Goal: Transaction & Acquisition: Purchase product/service

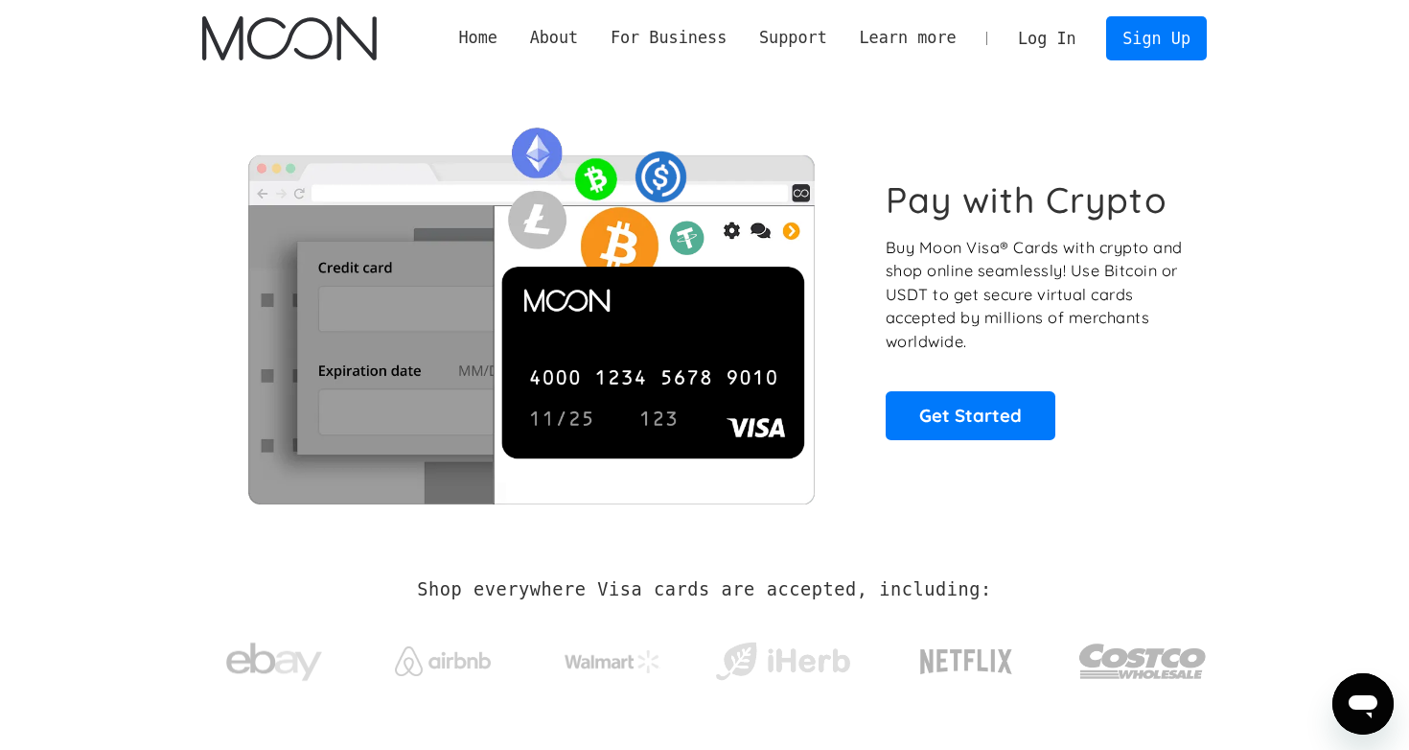
click at [1054, 43] on link "Log In" at bounding box center [1047, 38] width 90 height 42
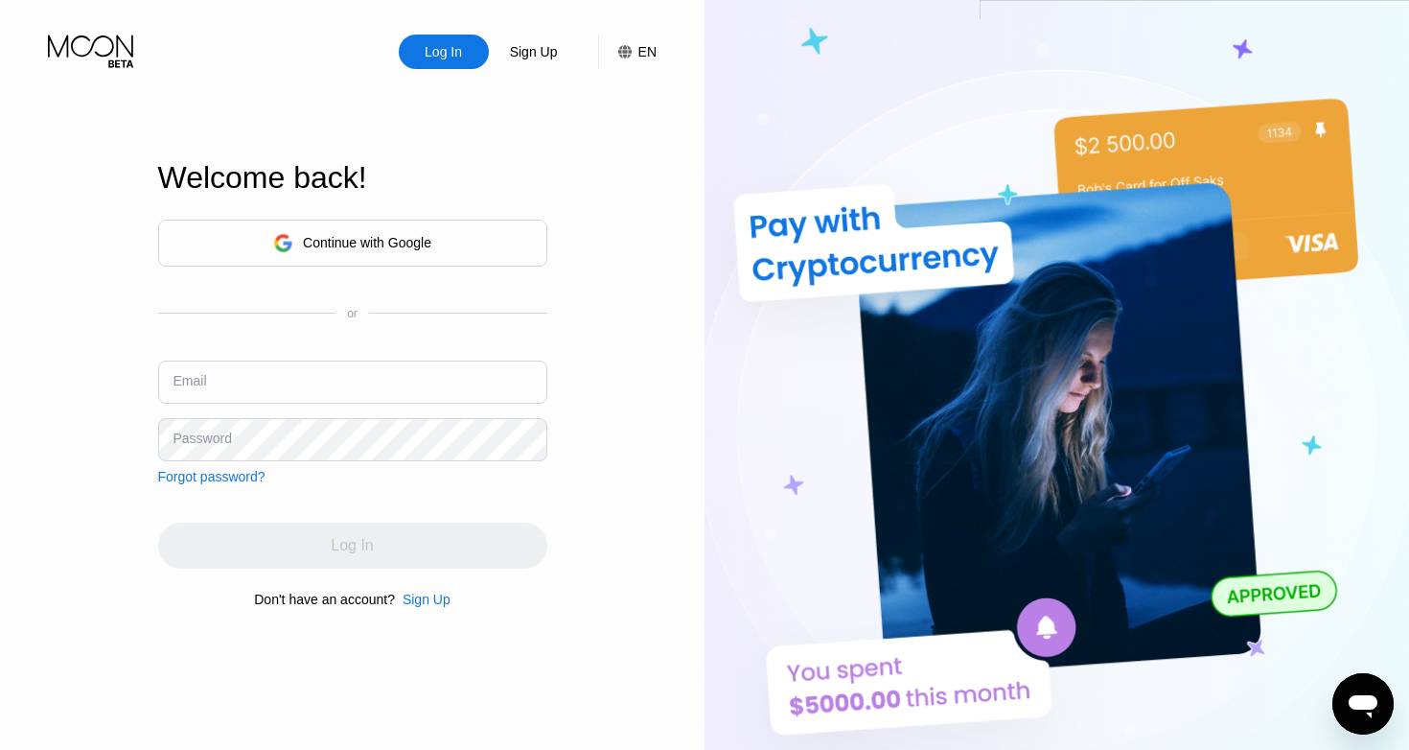
click at [337, 250] on div "Continue with Google" at bounding box center [352, 243] width 158 height 30
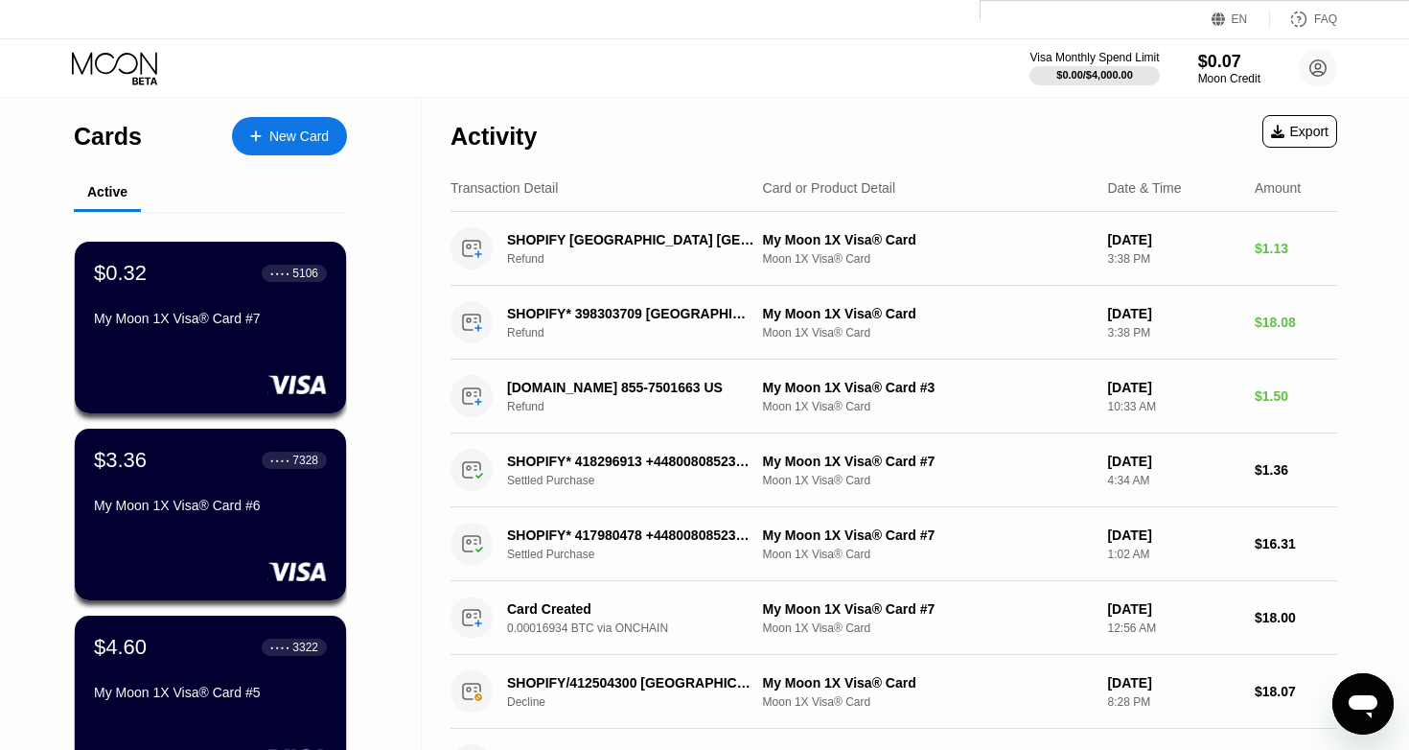
click at [296, 113] on div "Cards New Card" at bounding box center [210, 131] width 273 height 67
click at [298, 130] on div "New Card" at bounding box center [298, 136] width 59 height 16
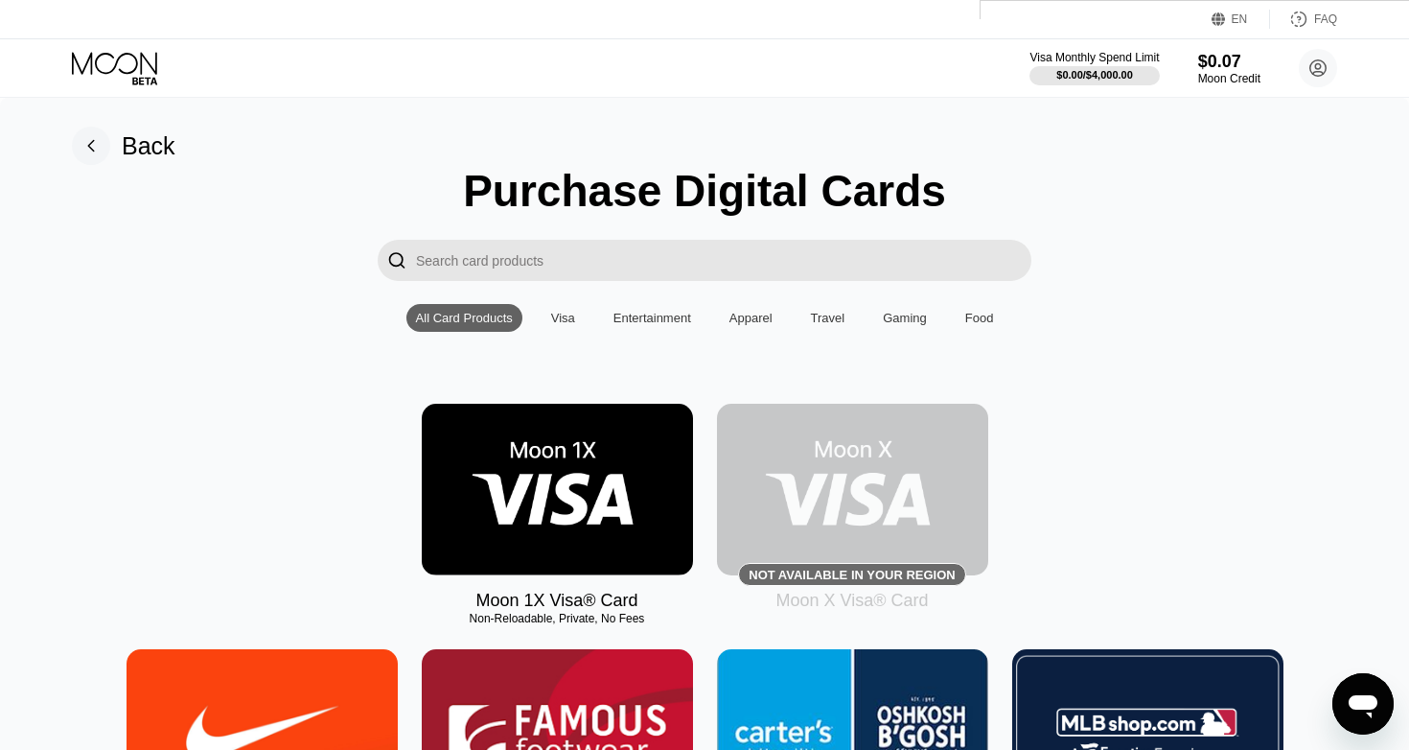
click at [585, 488] on img at bounding box center [557, 490] width 271 height 172
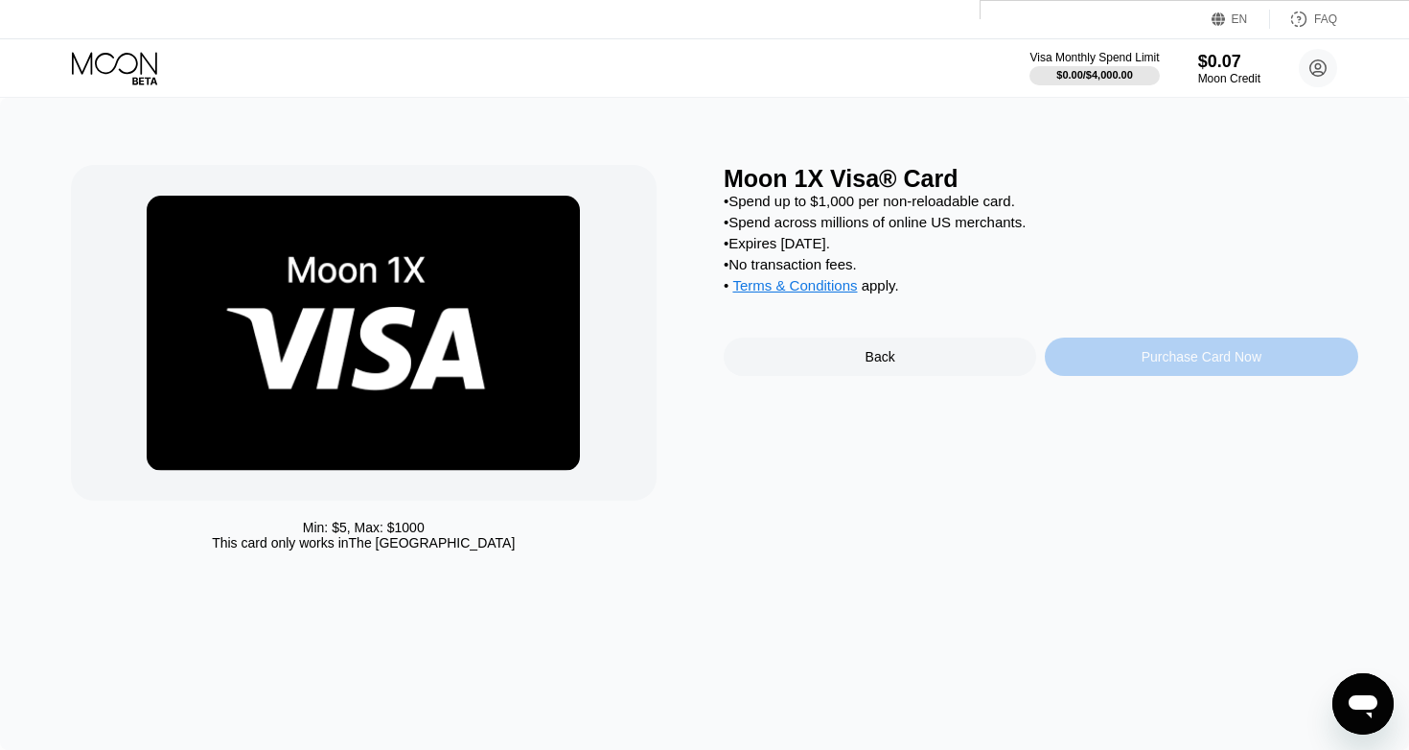
click at [1184, 351] on div "Purchase Card Now" at bounding box center [1202, 356] width 120 height 15
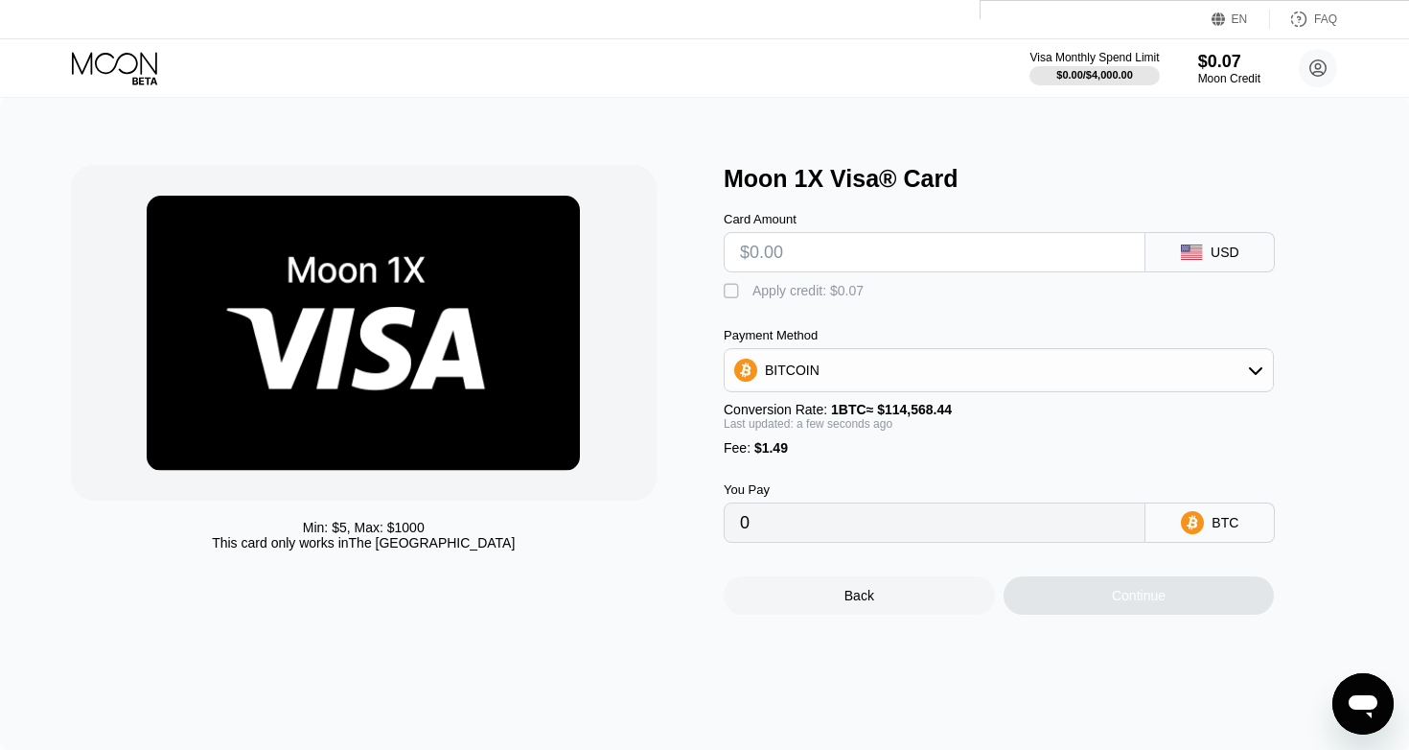
click at [1064, 248] on input "text" at bounding box center [934, 252] width 389 height 38
type input "$2"
type input "0.00003047"
type input "$20"
type input "0.00018758"
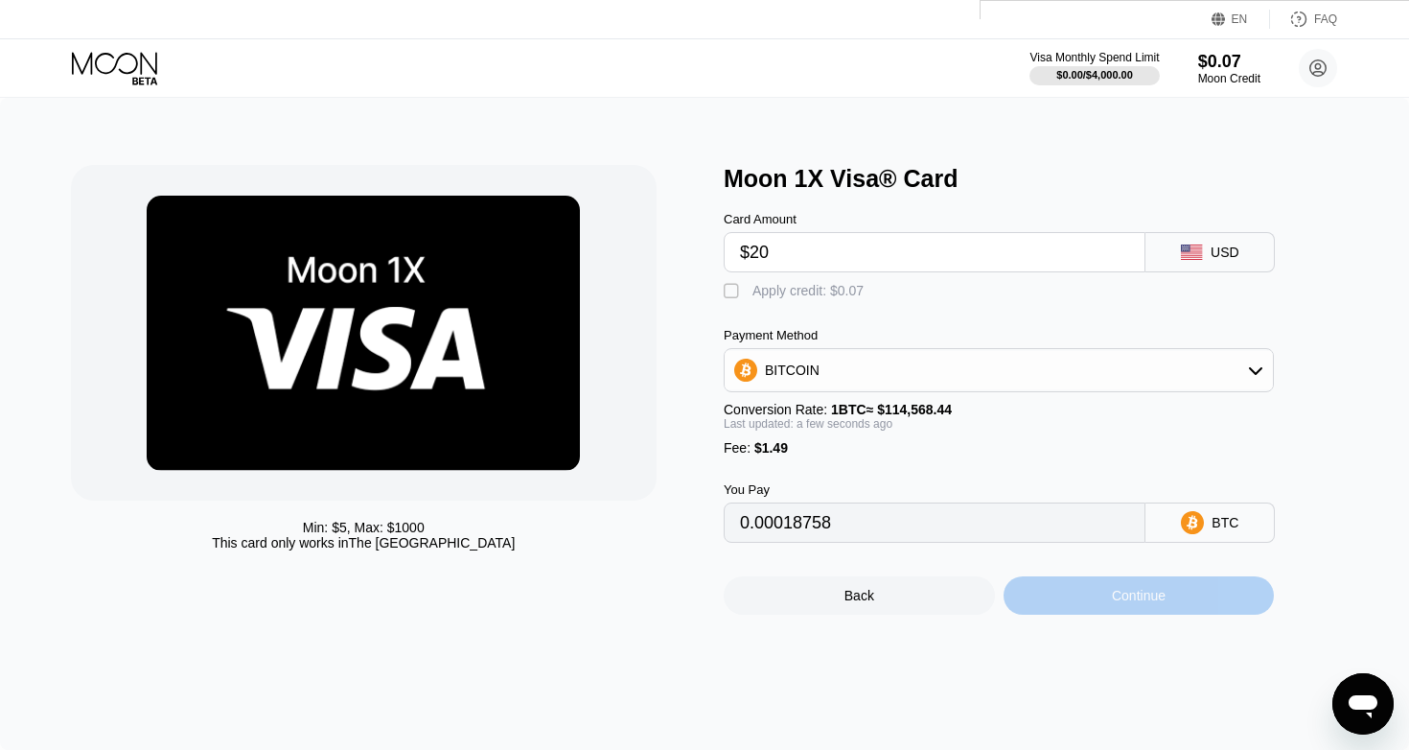
click at [1198, 589] on div "Continue" at bounding box center [1139, 595] width 271 height 38
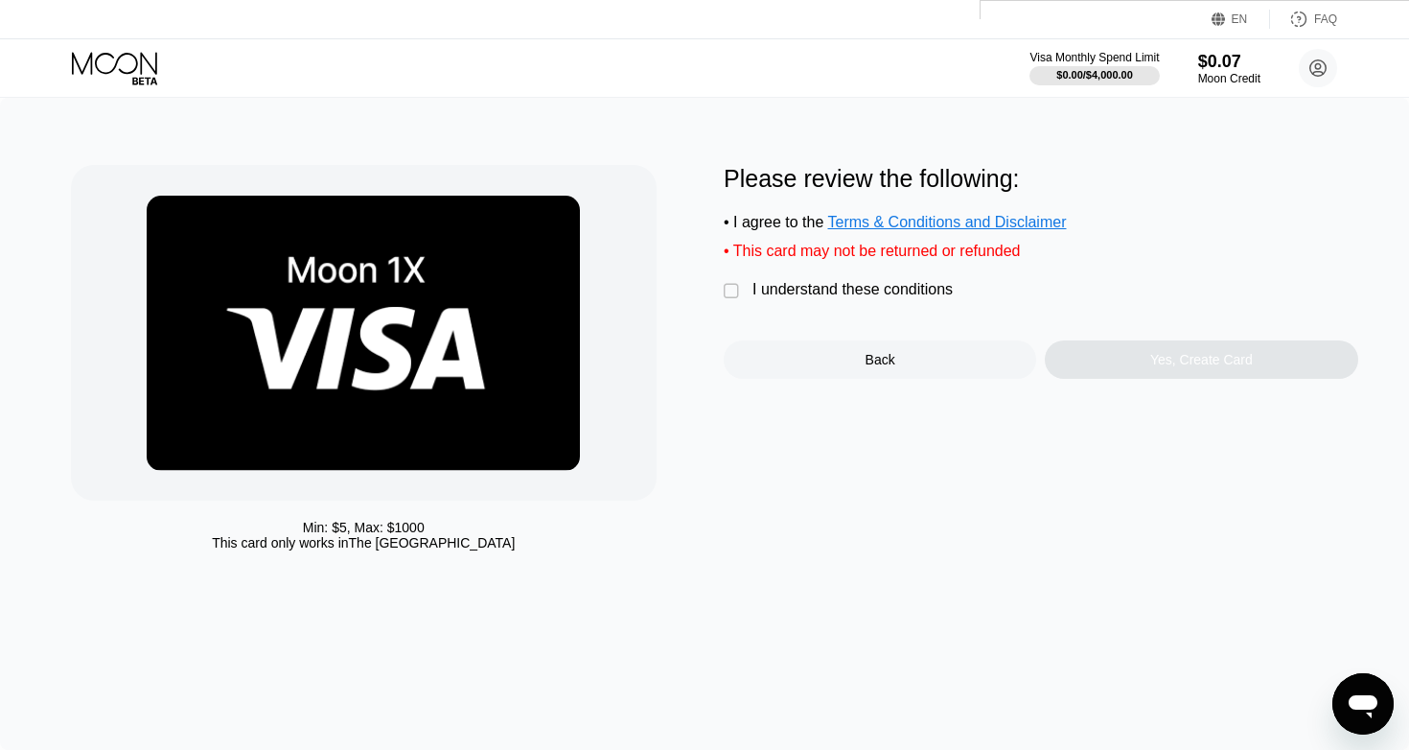
click at [832, 296] on div "I understand these conditions" at bounding box center [852, 289] width 200 height 17
click at [1227, 373] on div "Yes, Create Card" at bounding box center [1201, 359] width 312 height 38
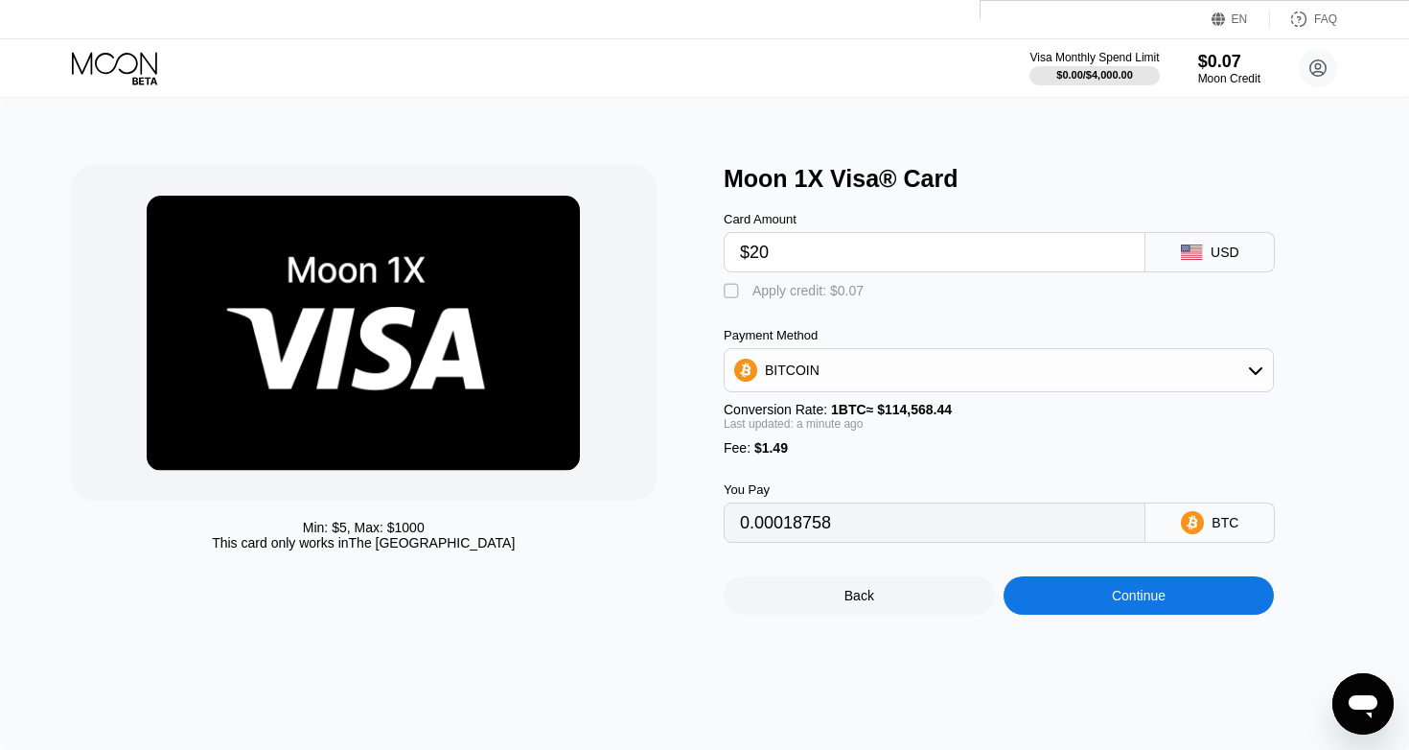
click at [824, 257] on input "$20" at bounding box center [934, 252] width 389 height 38
type input "$2"
type input "0.00003047"
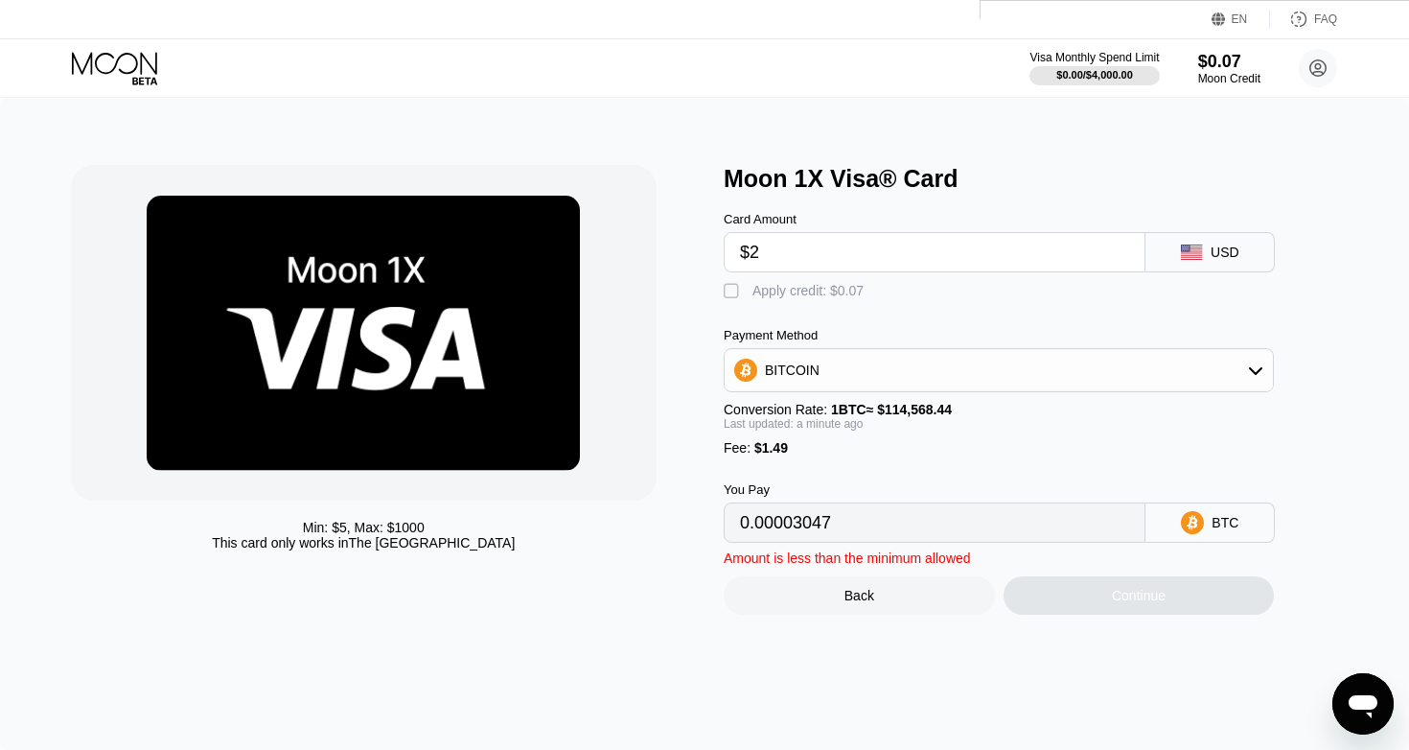
type input "$24"
type input "0.00022249"
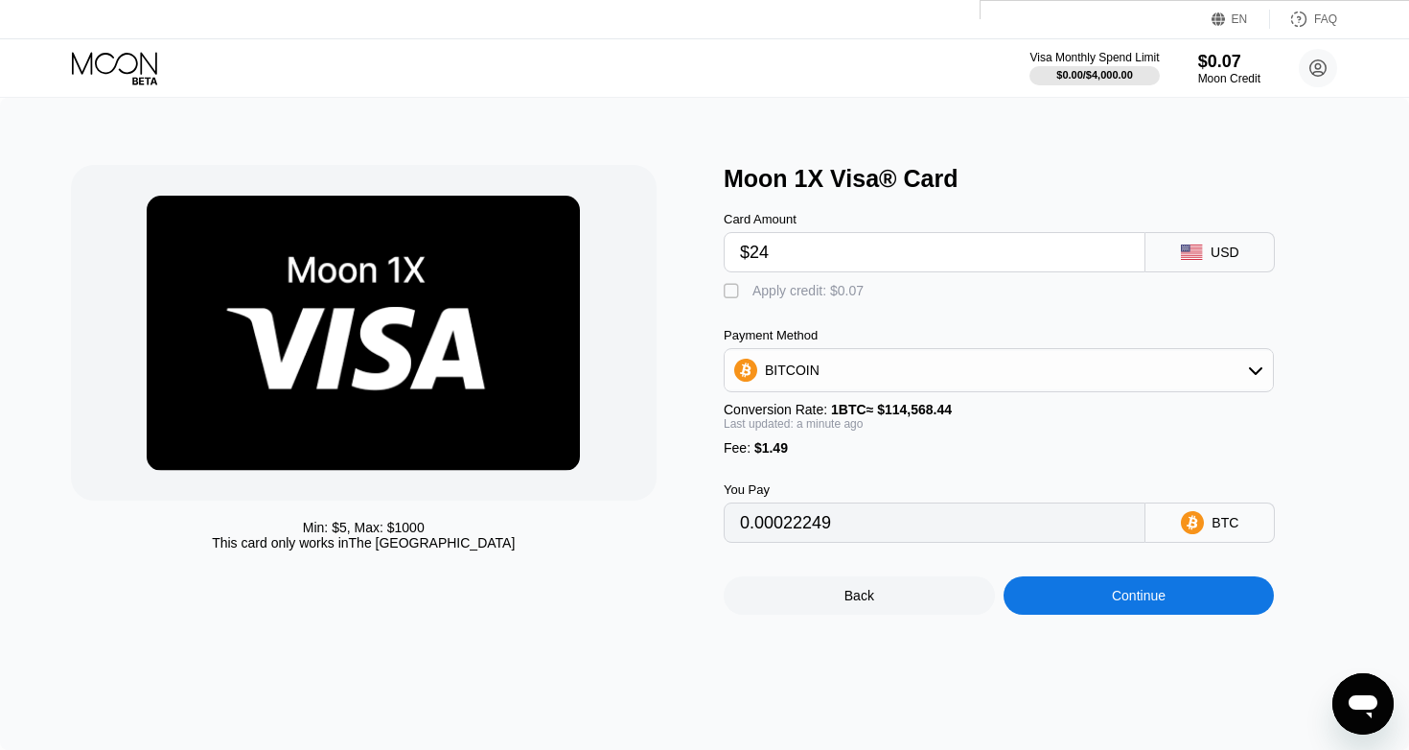
type input "$24"
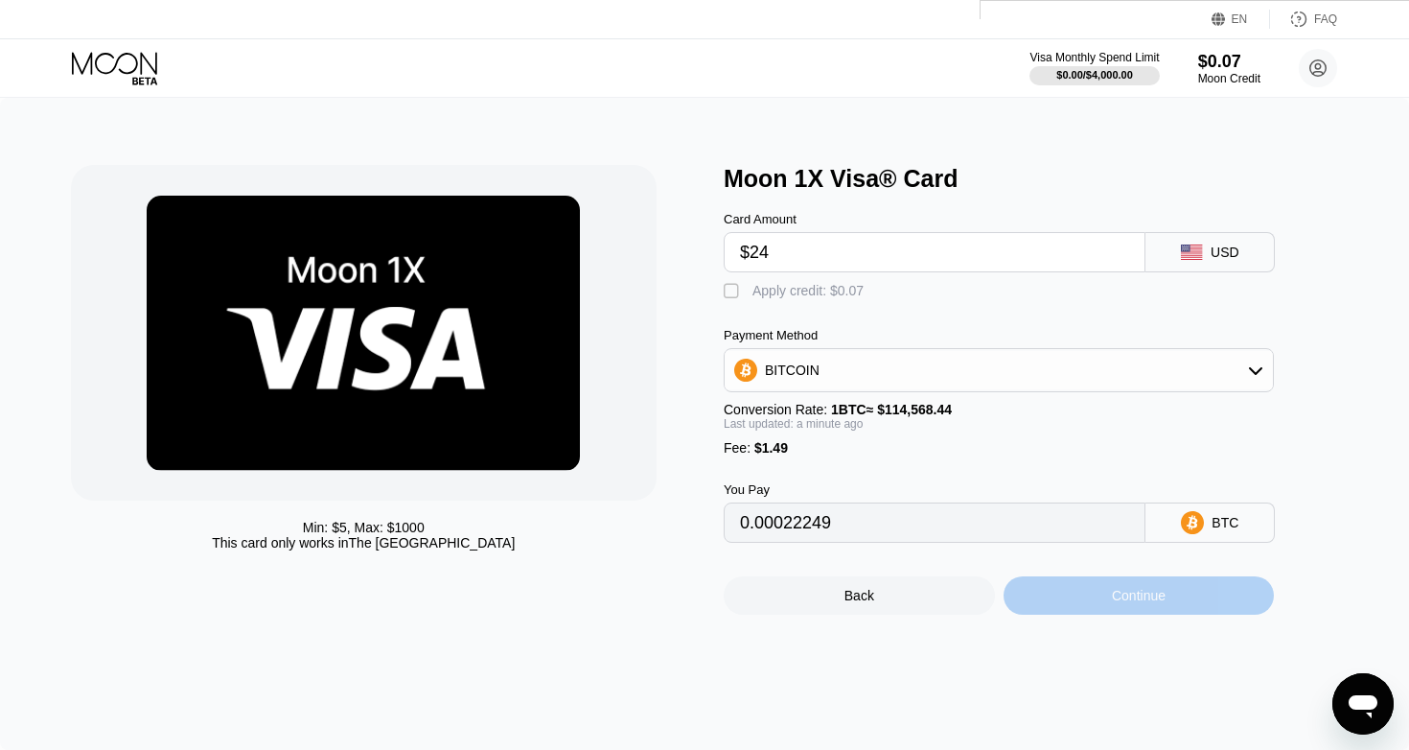
click at [1139, 603] on div "Continue" at bounding box center [1139, 595] width 54 height 15
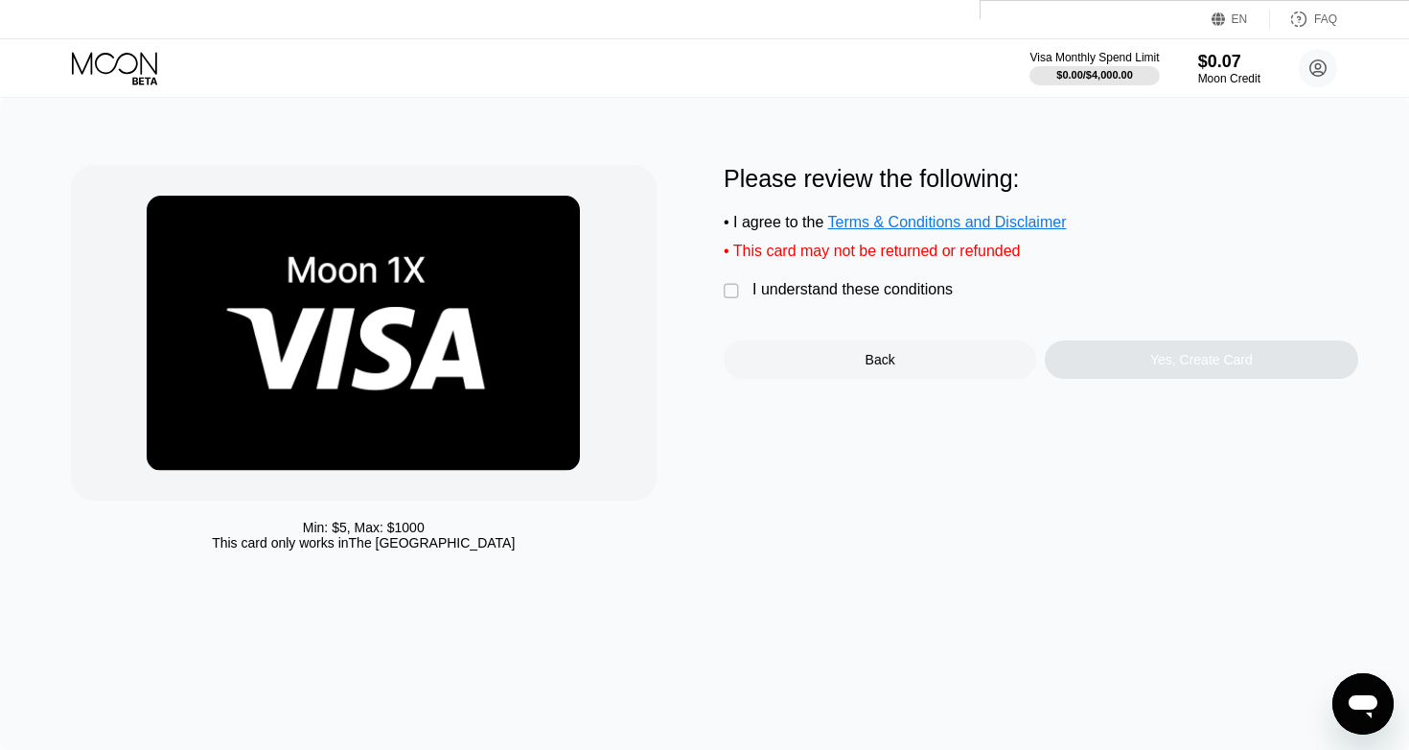
click at [752, 298] on div "I understand these conditions" at bounding box center [852, 289] width 200 height 17
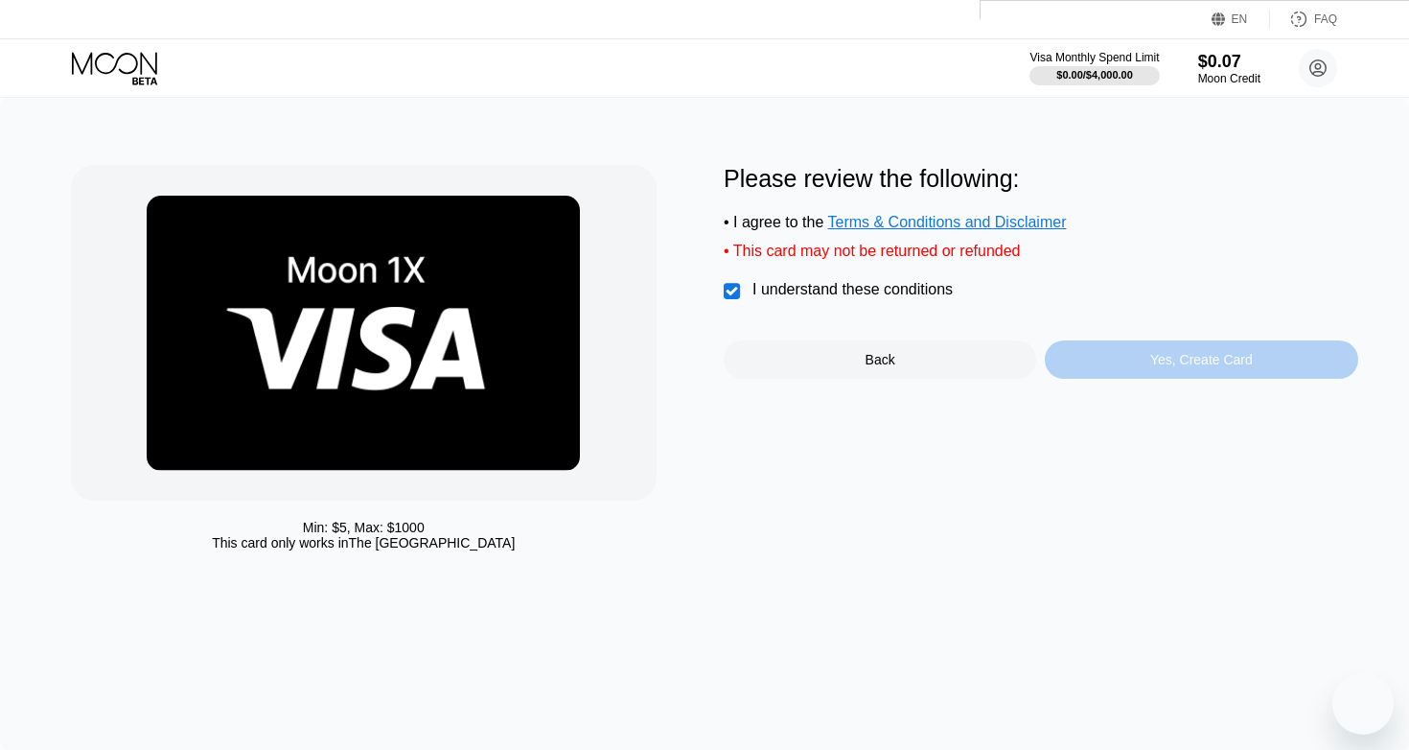
click at [1162, 367] on div "Yes, Create Card" at bounding box center [1201, 359] width 103 height 15
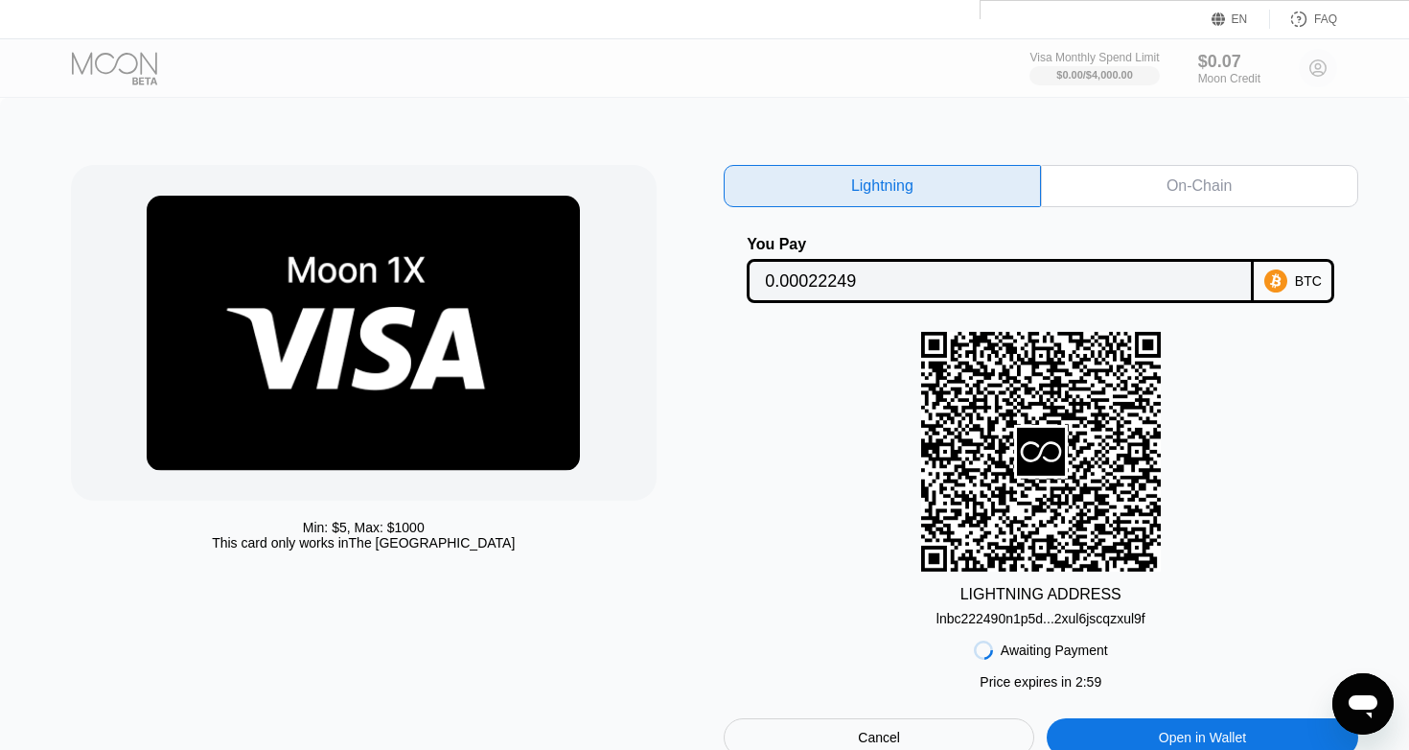
click at [1193, 179] on div "On-Chain" at bounding box center [1199, 185] width 65 height 19
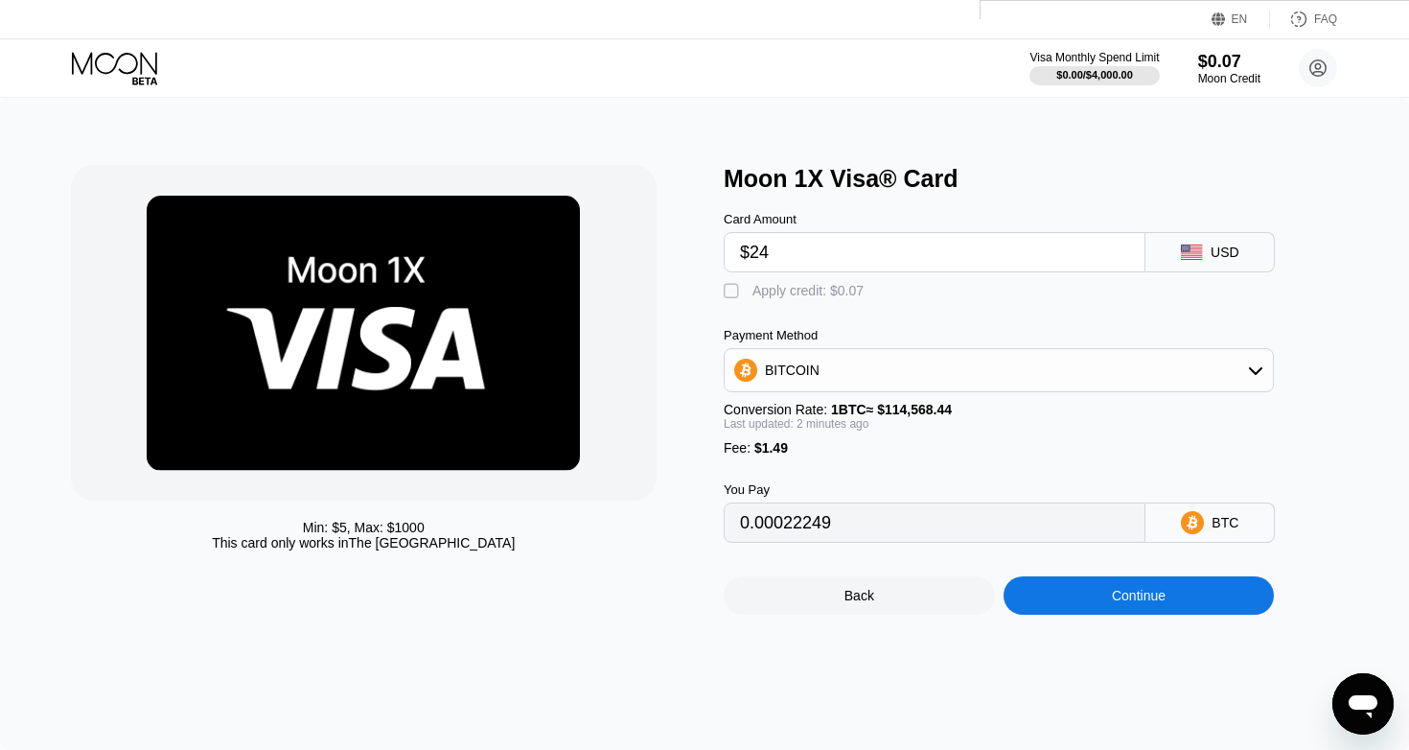
click at [793, 258] on input "$24" at bounding box center [934, 252] width 389 height 38
type input "$2"
type input "0.00003047"
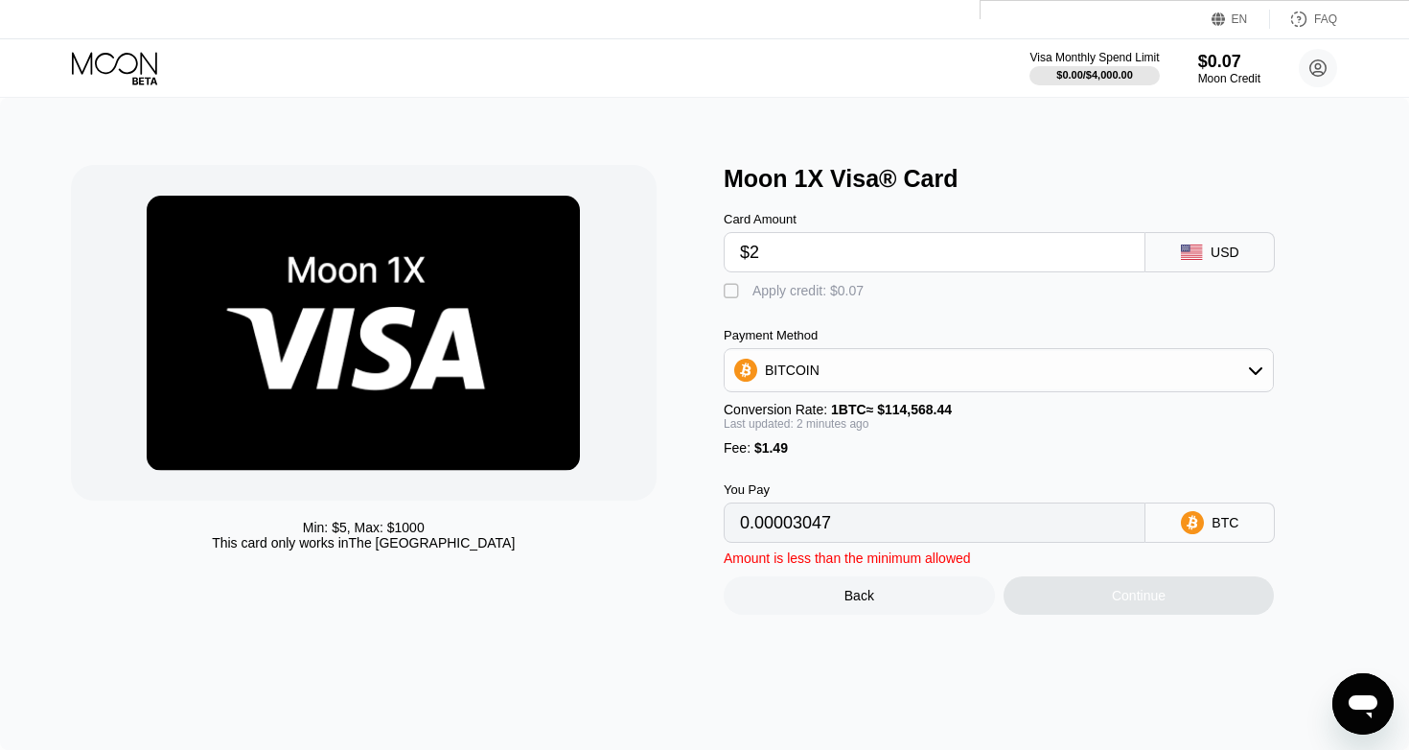
type input "$20"
type input "0.00018758"
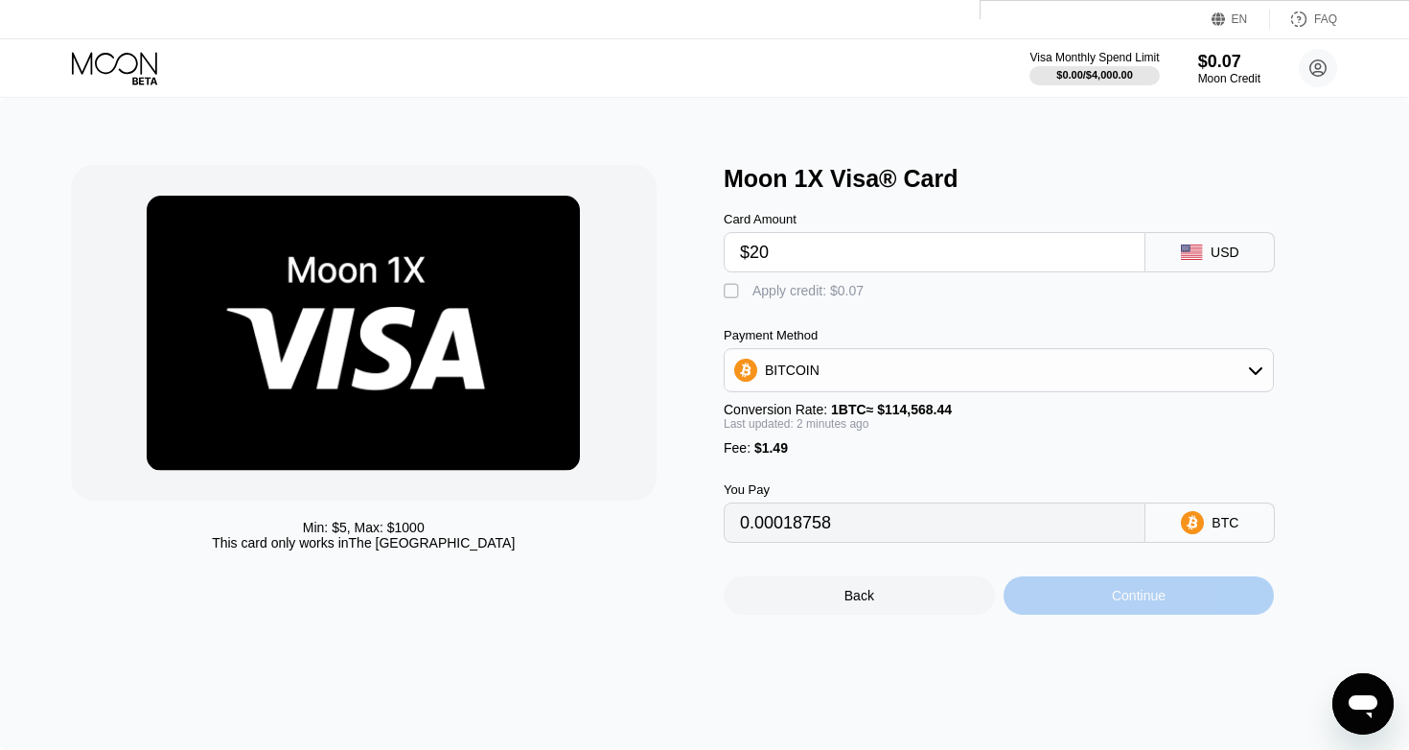
click at [1145, 611] on div "Continue" at bounding box center [1139, 595] width 271 height 38
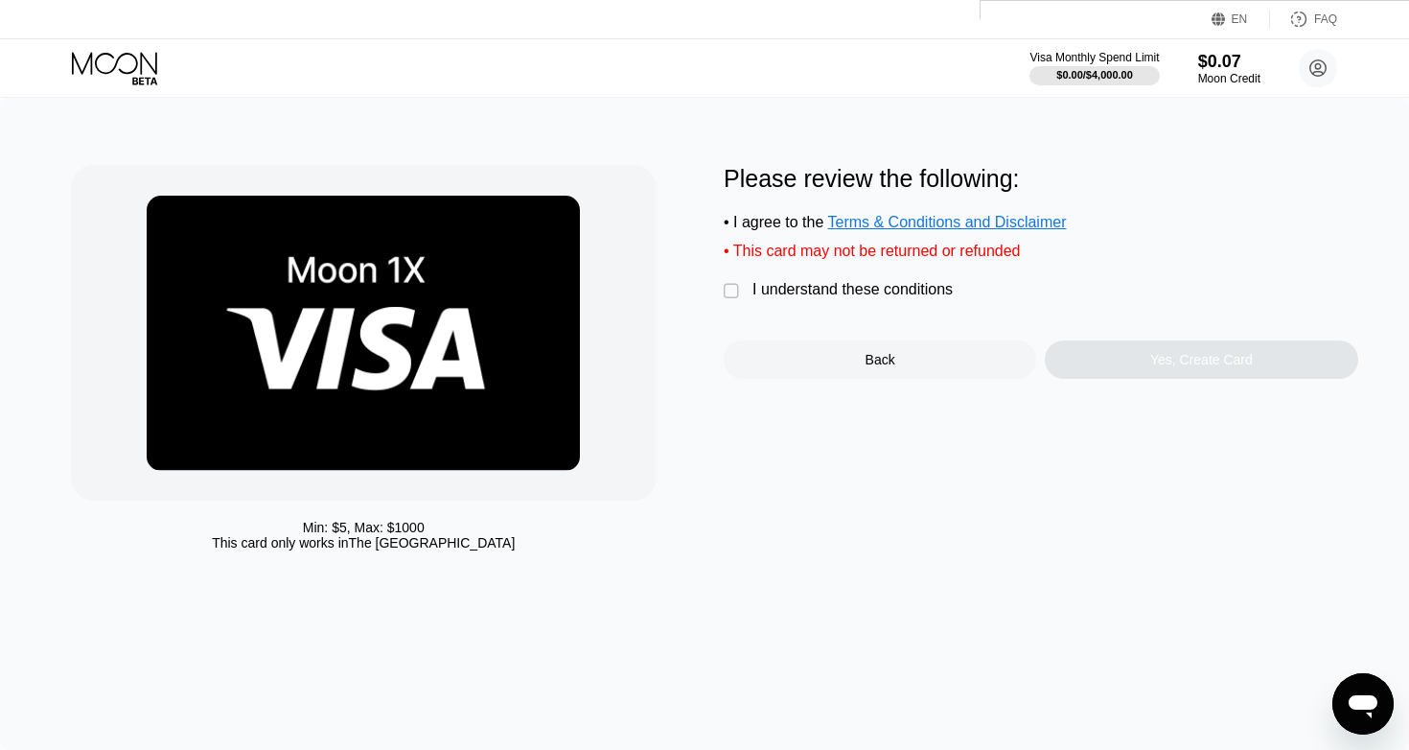
click at [756, 298] on div "I understand these conditions" at bounding box center [852, 289] width 200 height 17
click at [1128, 359] on div "Yes, Create Card" at bounding box center [1201, 359] width 312 height 38
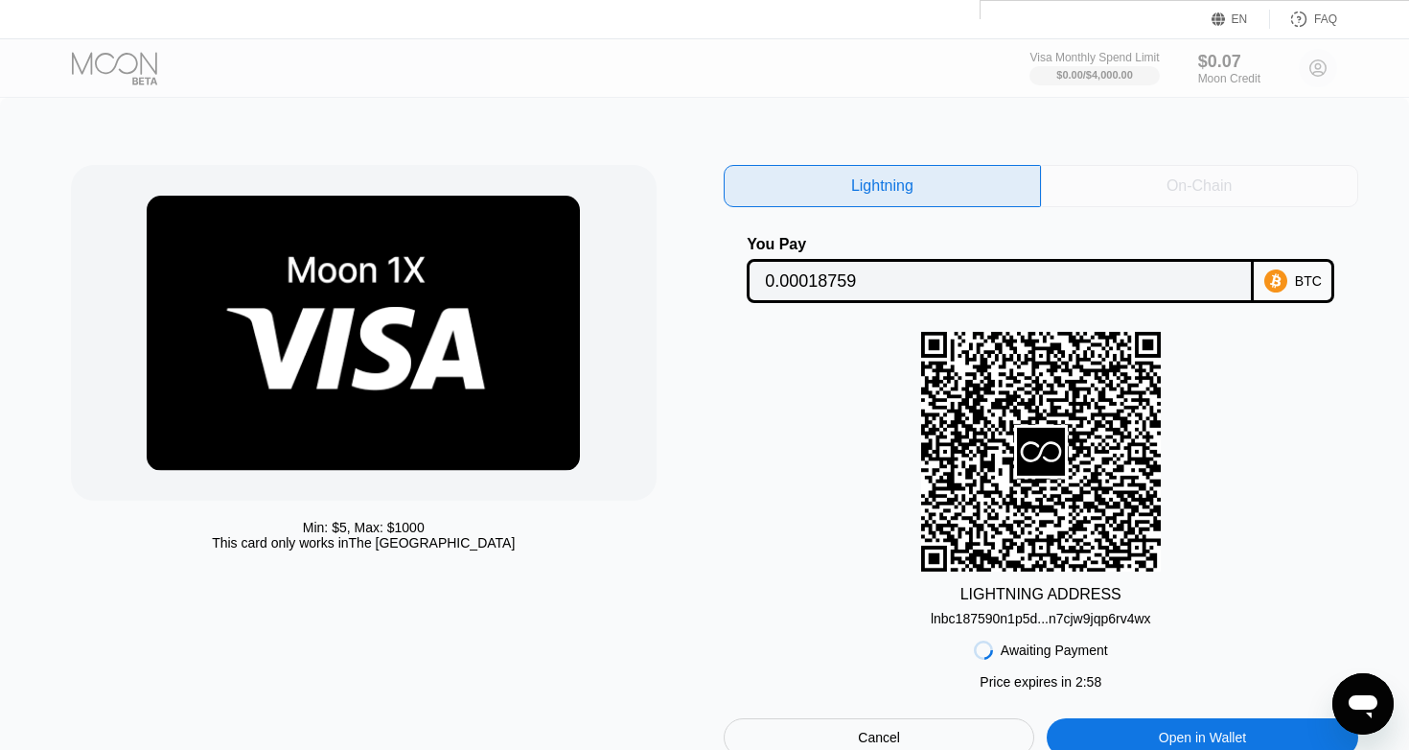
click at [1221, 166] on div "On-Chain" at bounding box center [1199, 186] width 317 height 42
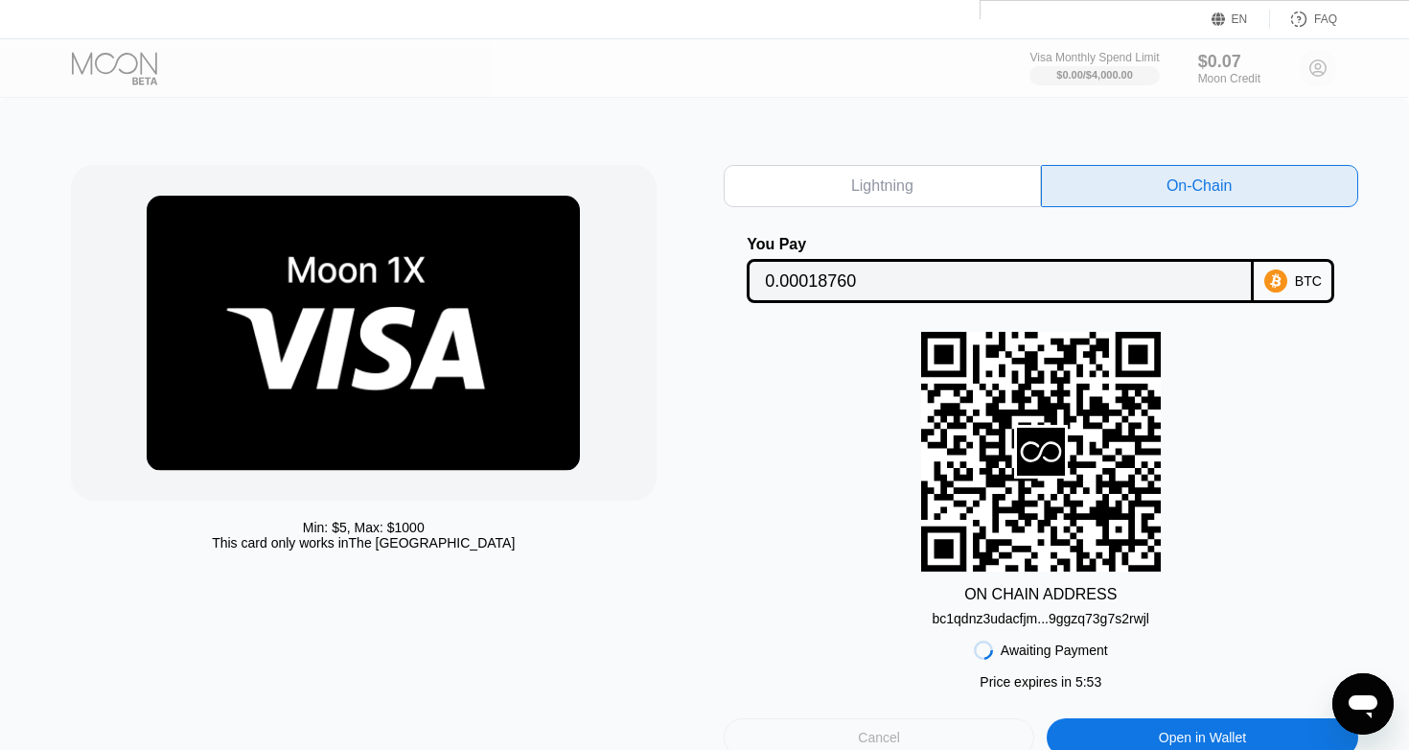
click at [891, 733] on div "Cancel" at bounding box center [879, 737] width 42 height 17
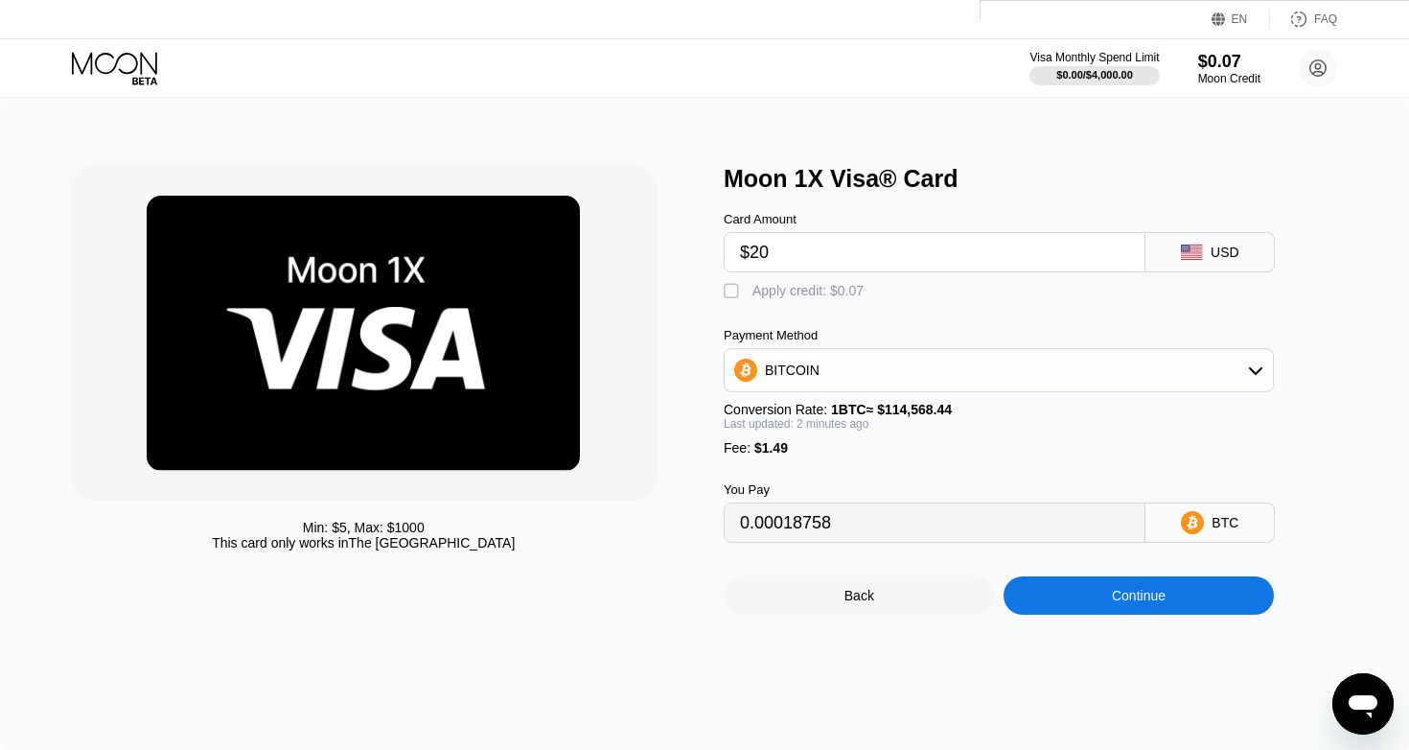
click at [839, 252] on input "$20" at bounding box center [934, 252] width 389 height 38
type input "$2"
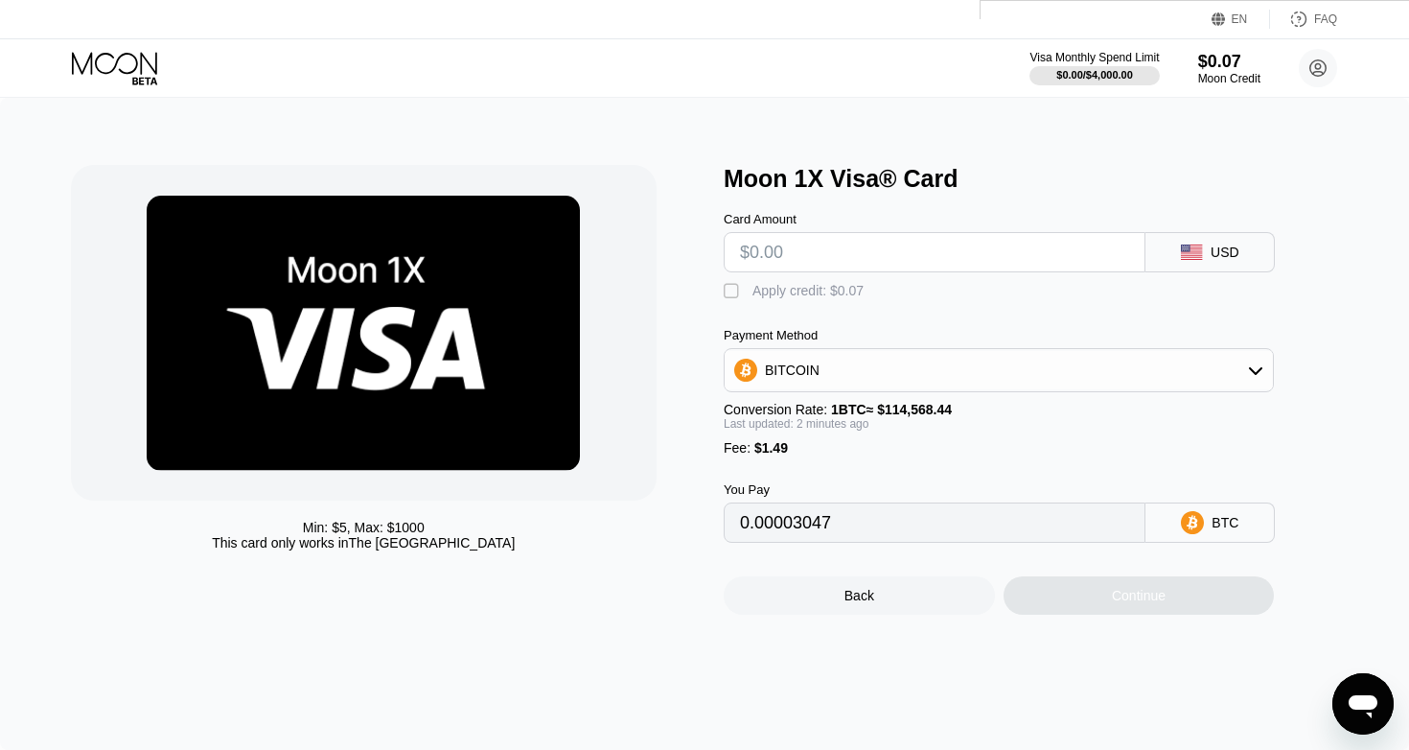
type input "0"
click at [124, 49] on div "Visa Monthly Spend Limit $0.00 / $4,000.00 $0.07 Moon Credit Nasurudeen Kanely …" at bounding box center [704, 68] width 1409 height 58
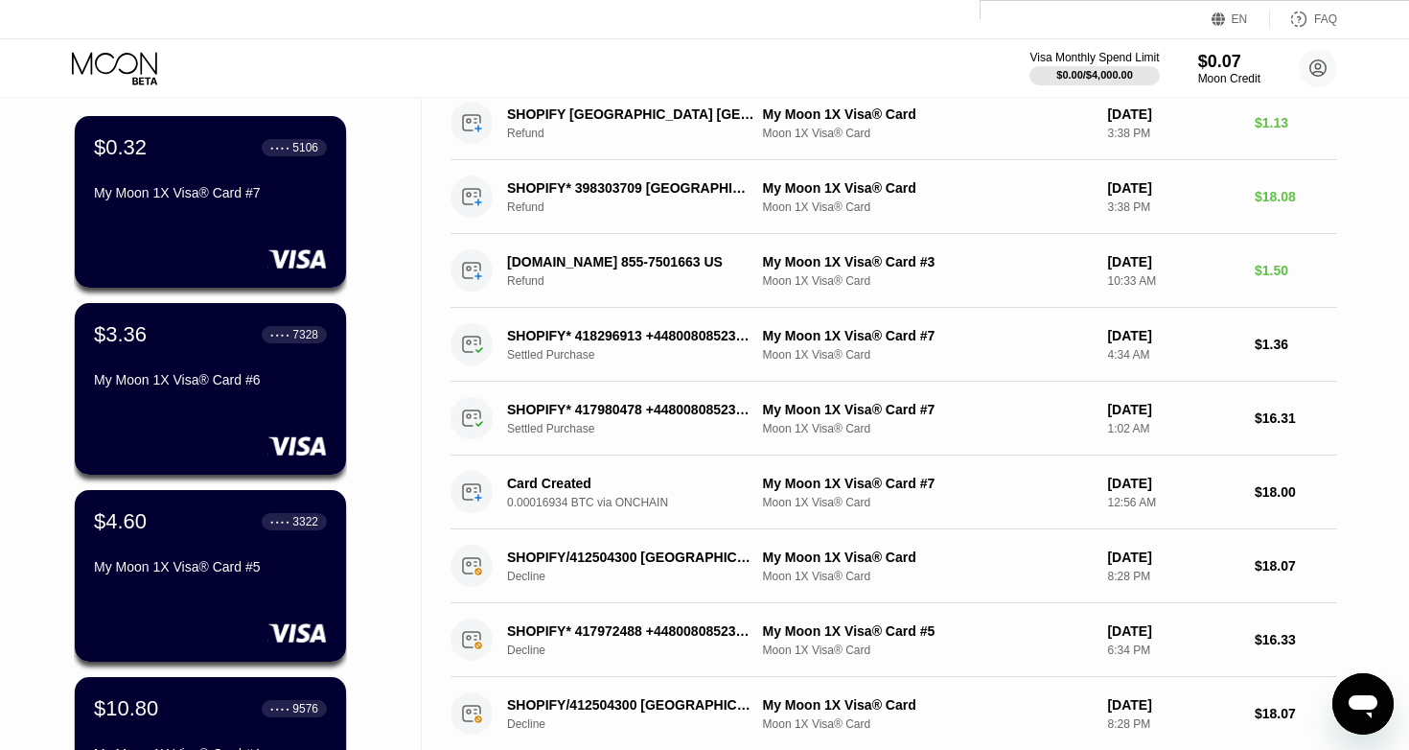
scroll to position [139, 0]
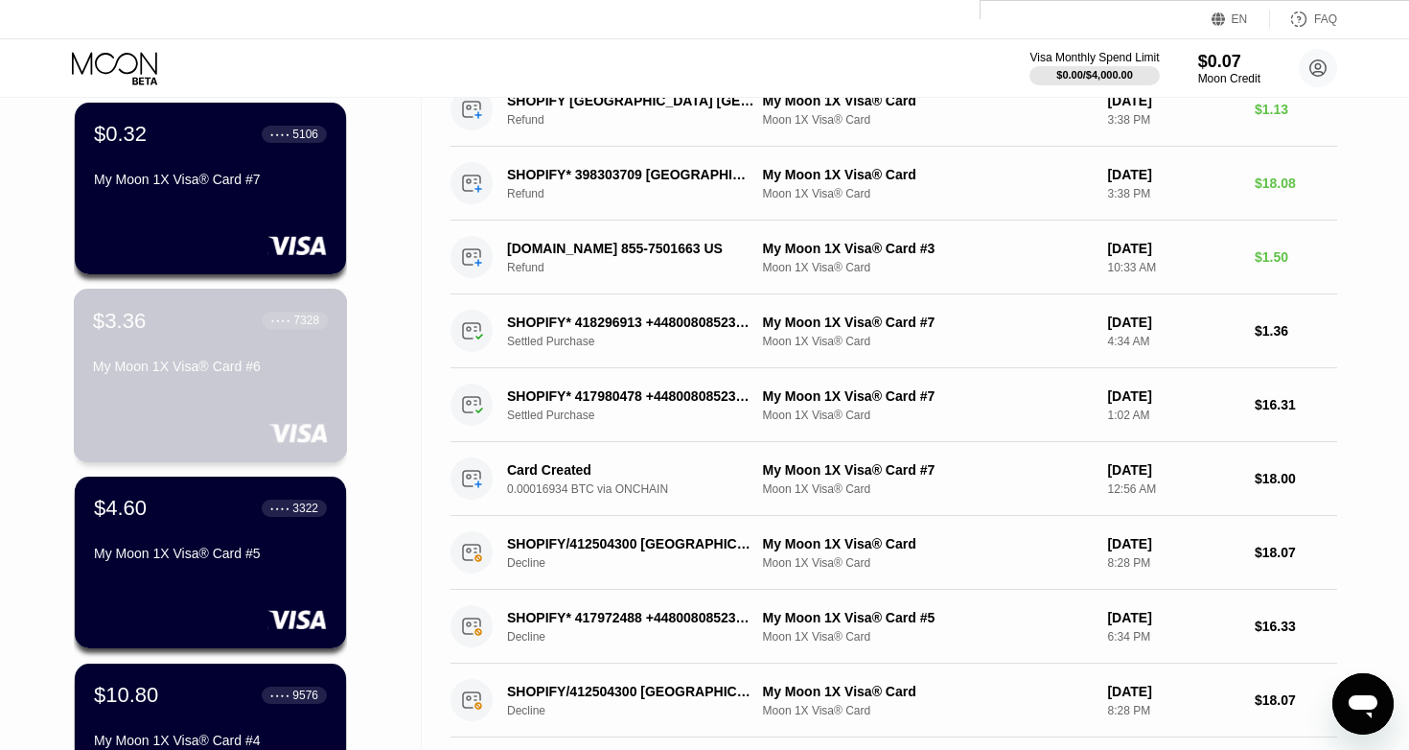
click at [297, 405] on div "$3.36 ● ● ● ● 7328 My Moon 1X Visa® Card #6" at bounding box center [211, 375] width 274 height 173
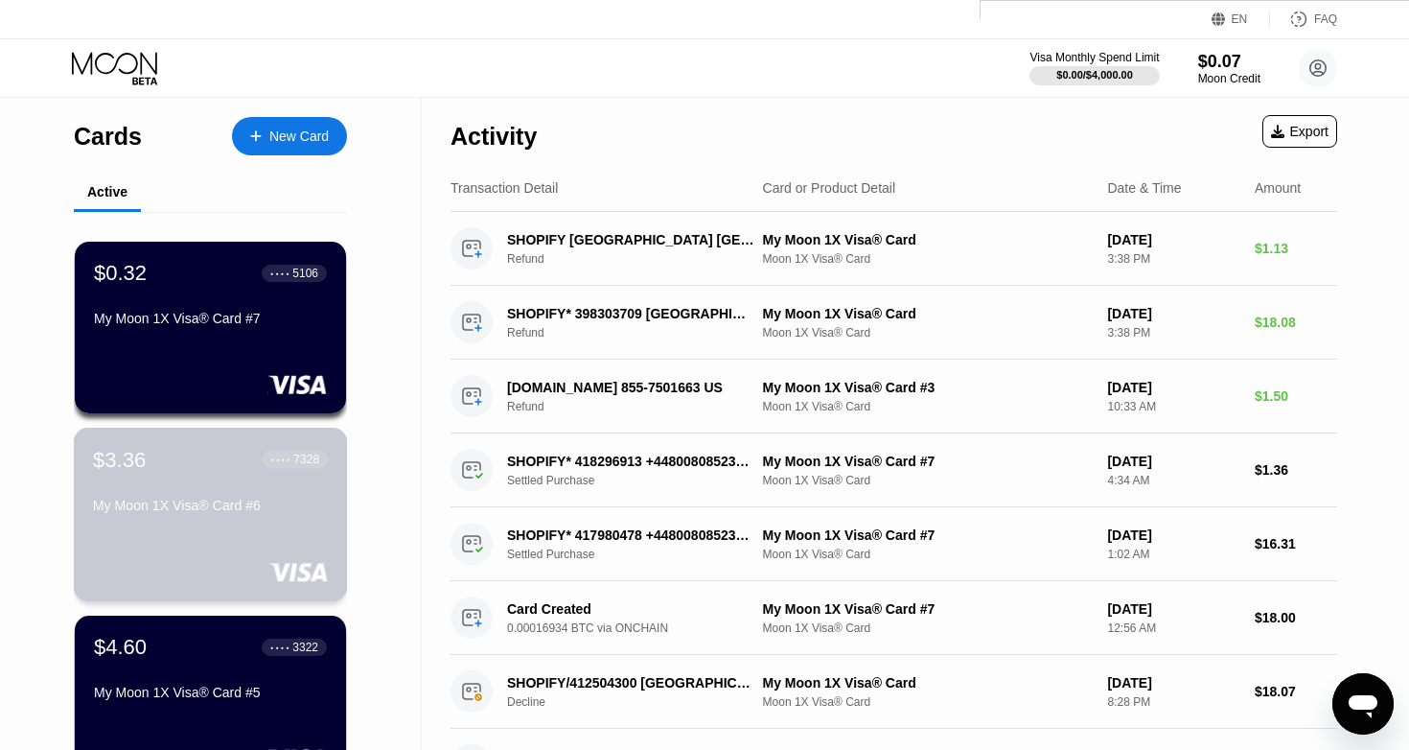
click at [263, 510] on div "My Moon 1X Visa® Card #6" at bounding box center [210, 504] width 235 height 15
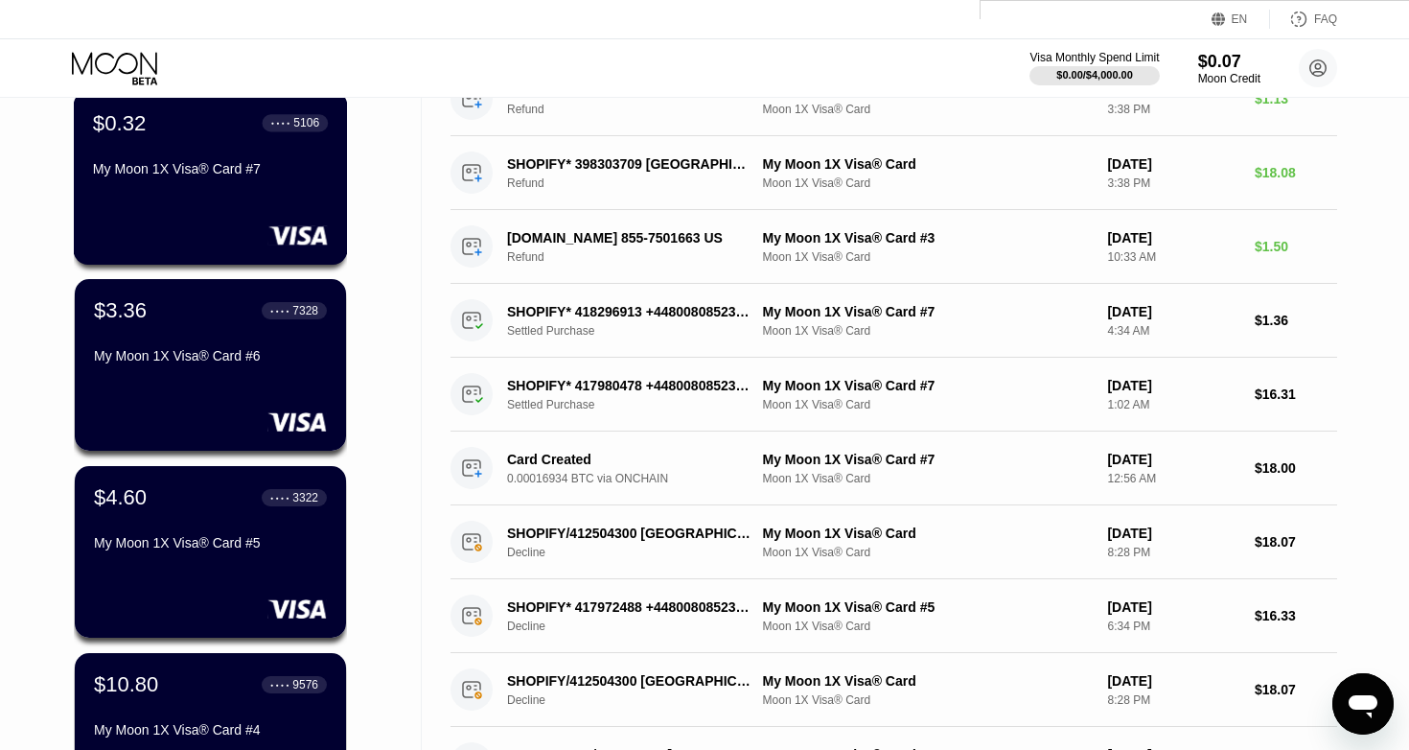
scroll to position [159, 0]
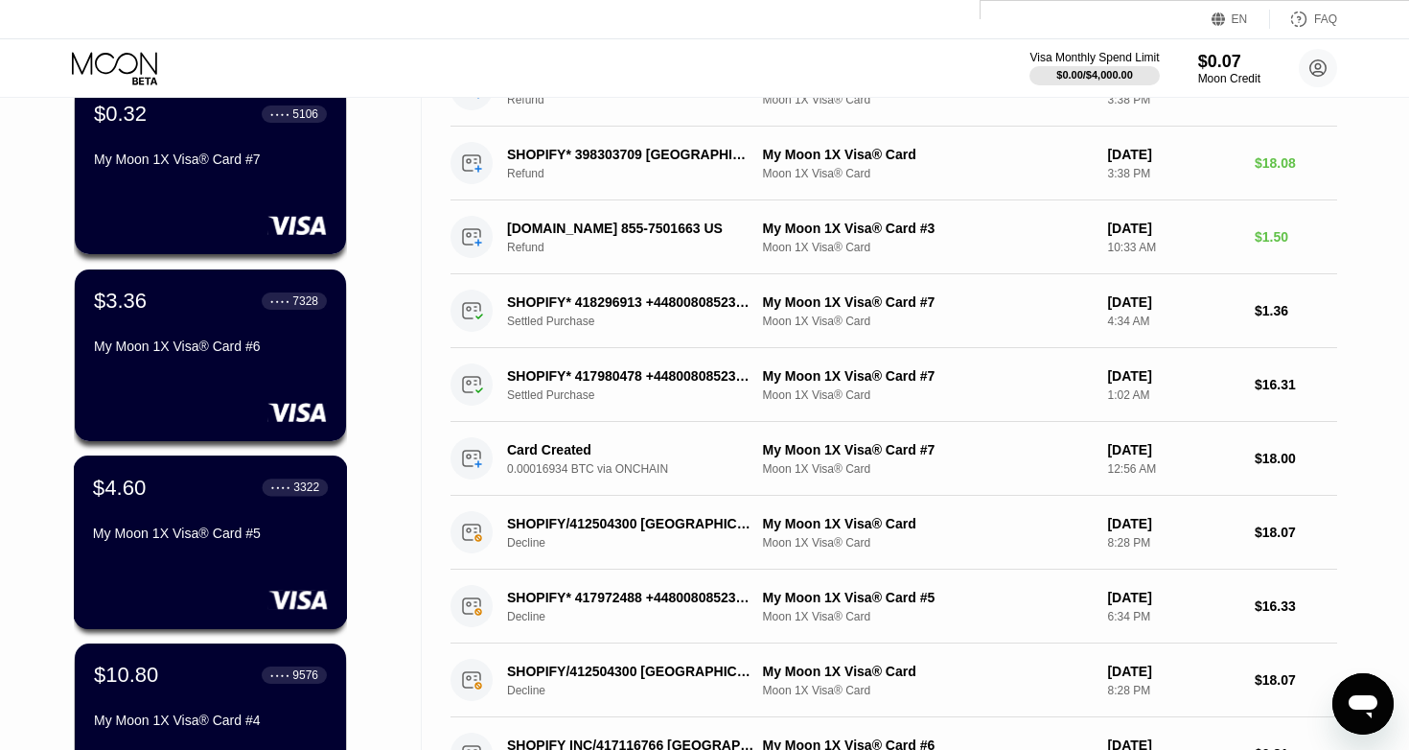
click at [229, 500] on div "$4.60 ● ● ● ● 3322 My Moon 1X Visa® Card #5" at bounding box center [210, 511] width 235 height 74
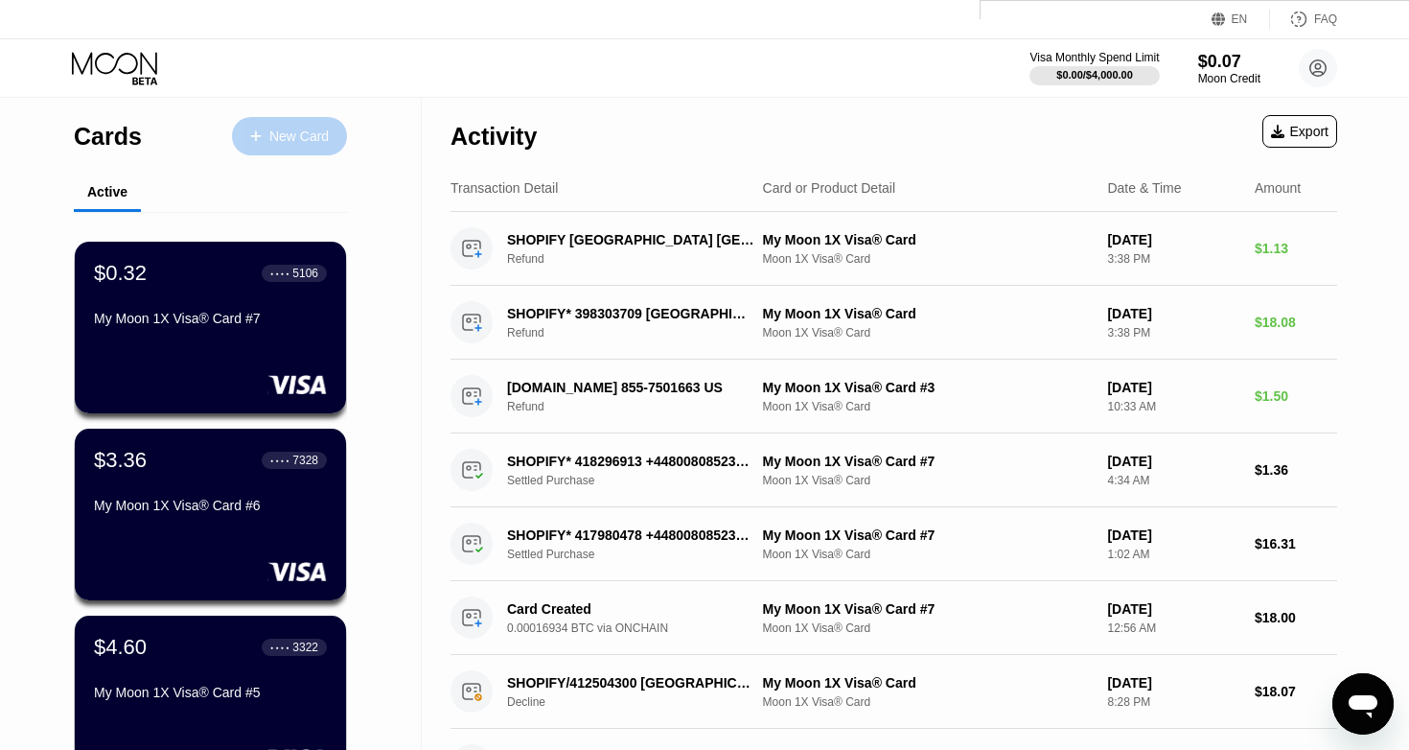
click at [319, 141] on div "New Card" at bounding box center [298, 136] width 59 height 16
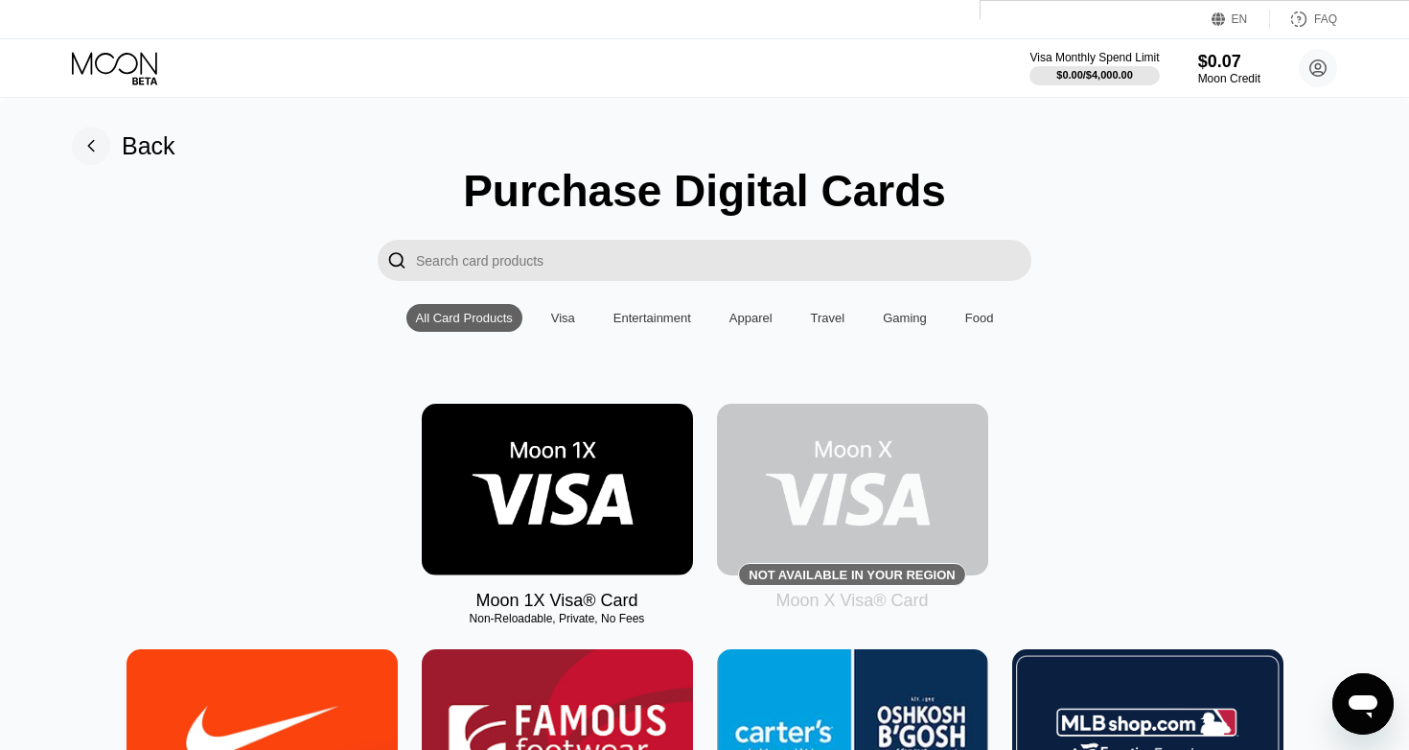
click at [566, 450] on img at bounding box center [557, 490] width 271 height 172
click at [641, 472] on img at bounding box center [557, 490] width 271 height 172
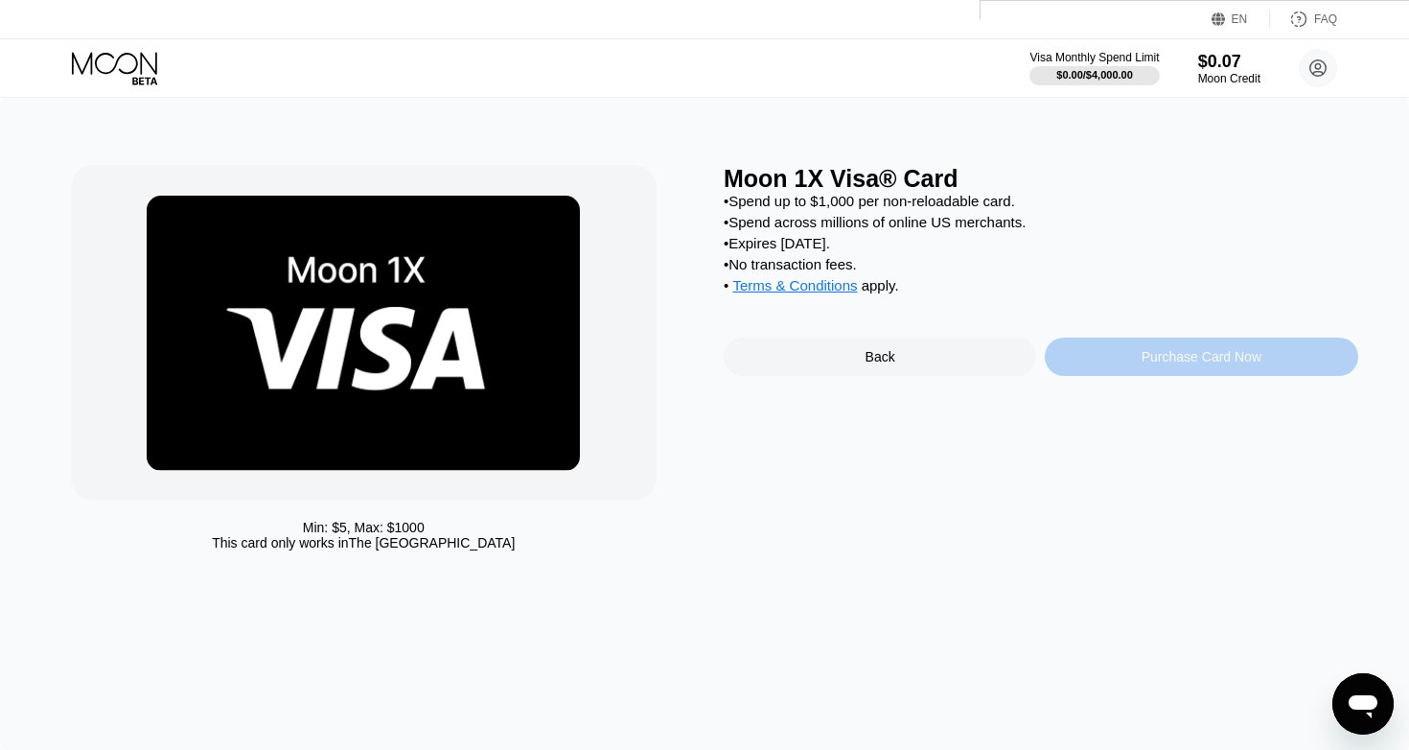
click at [1142, 351] on div "Purchase Card Now" at bounding box center [1202, 356] width 120 height 15
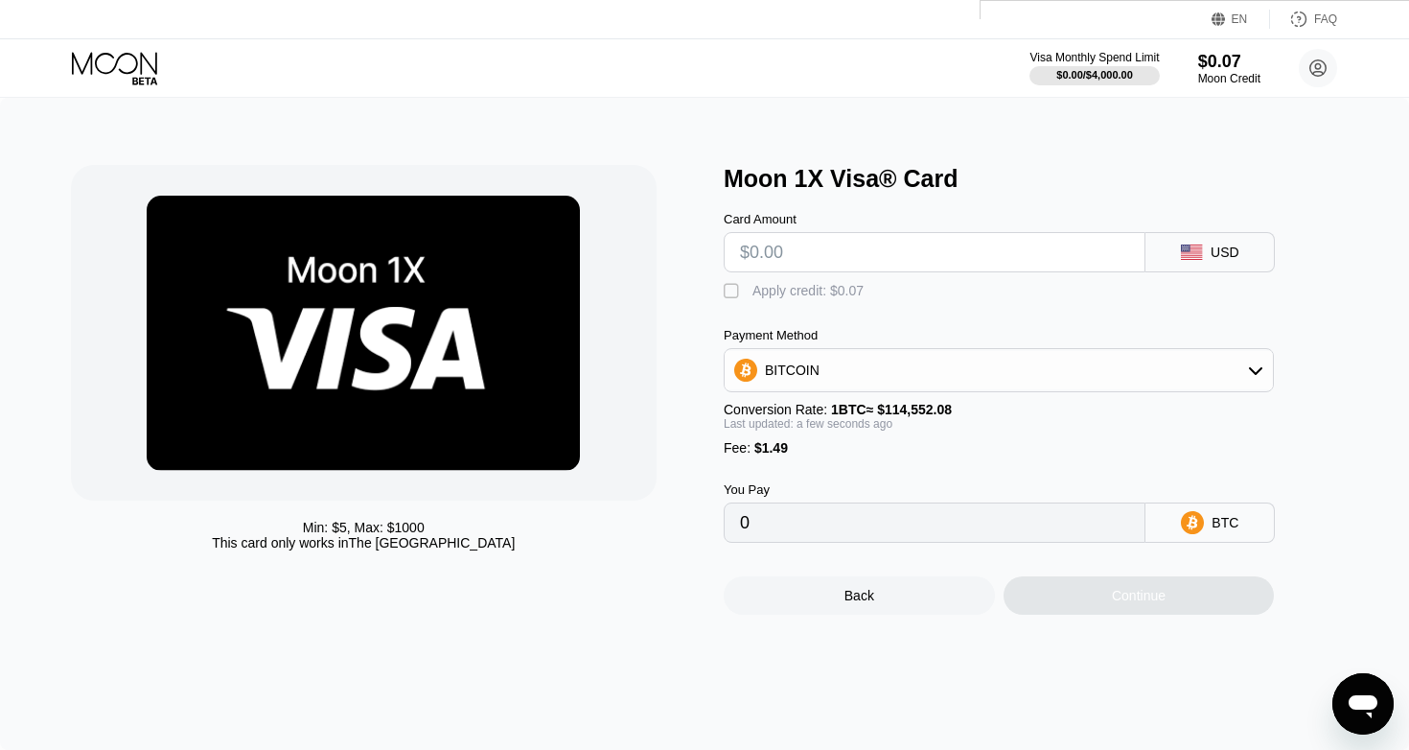
click at [903, 259] on input "text" at bounding box center [934, 252] width 389 height 38
type input "$20"
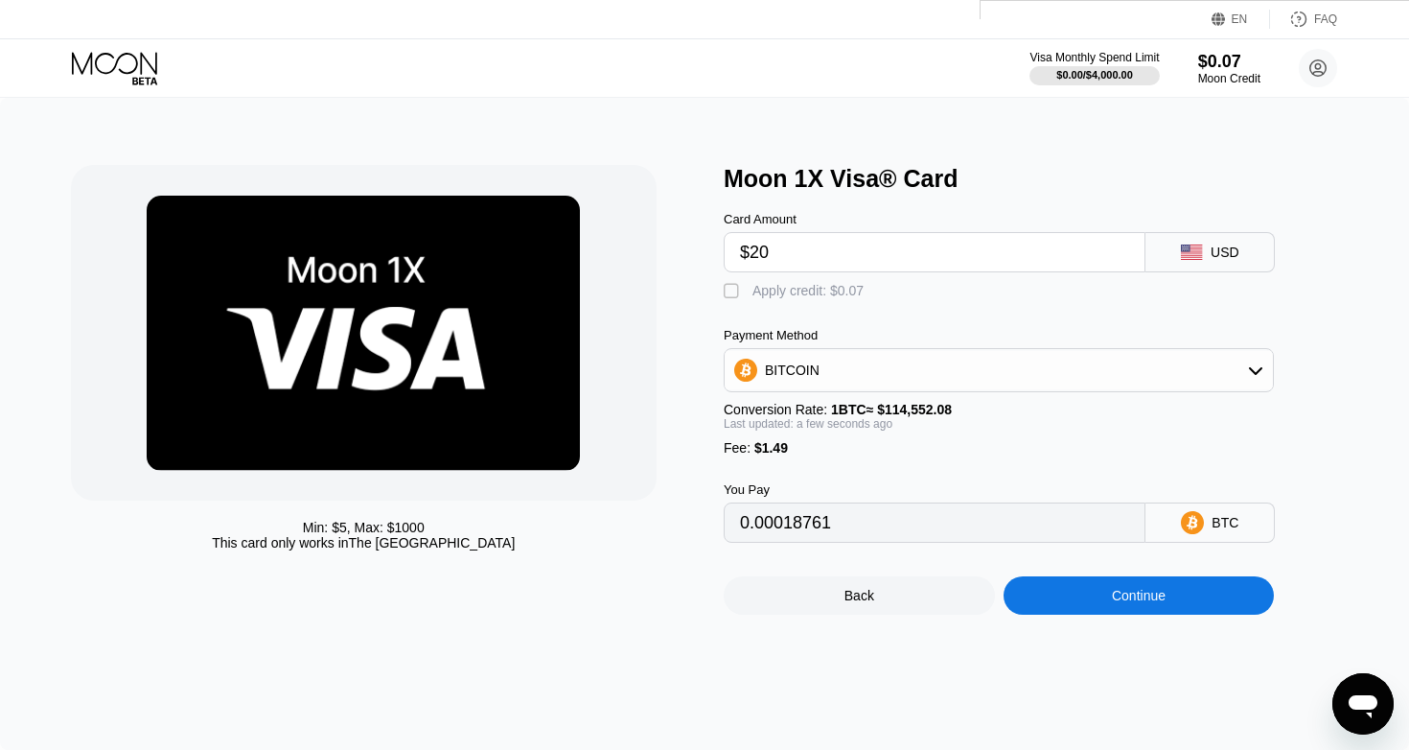
type input "0.00018761"
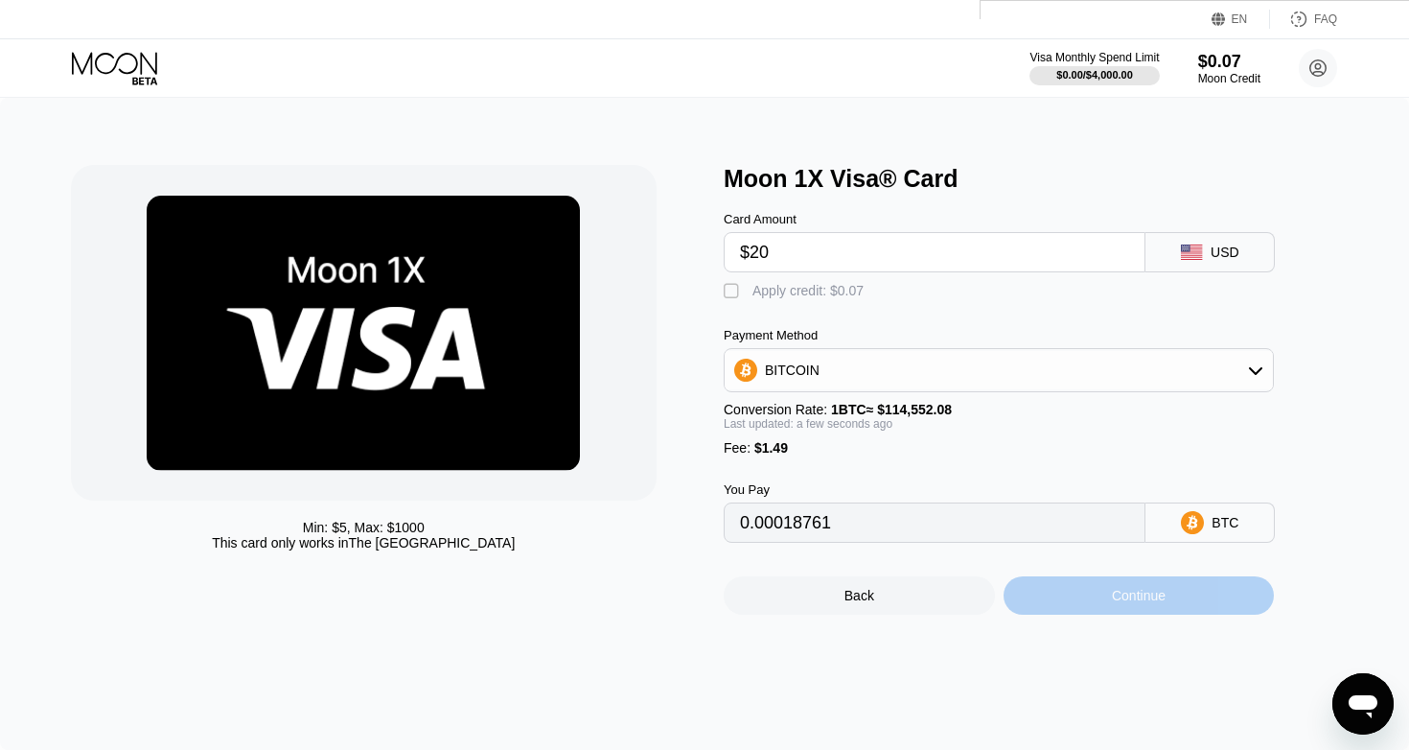
click at [1104, 589] on div "Continue" at bounding box center [1139, 595] width 271 height 38
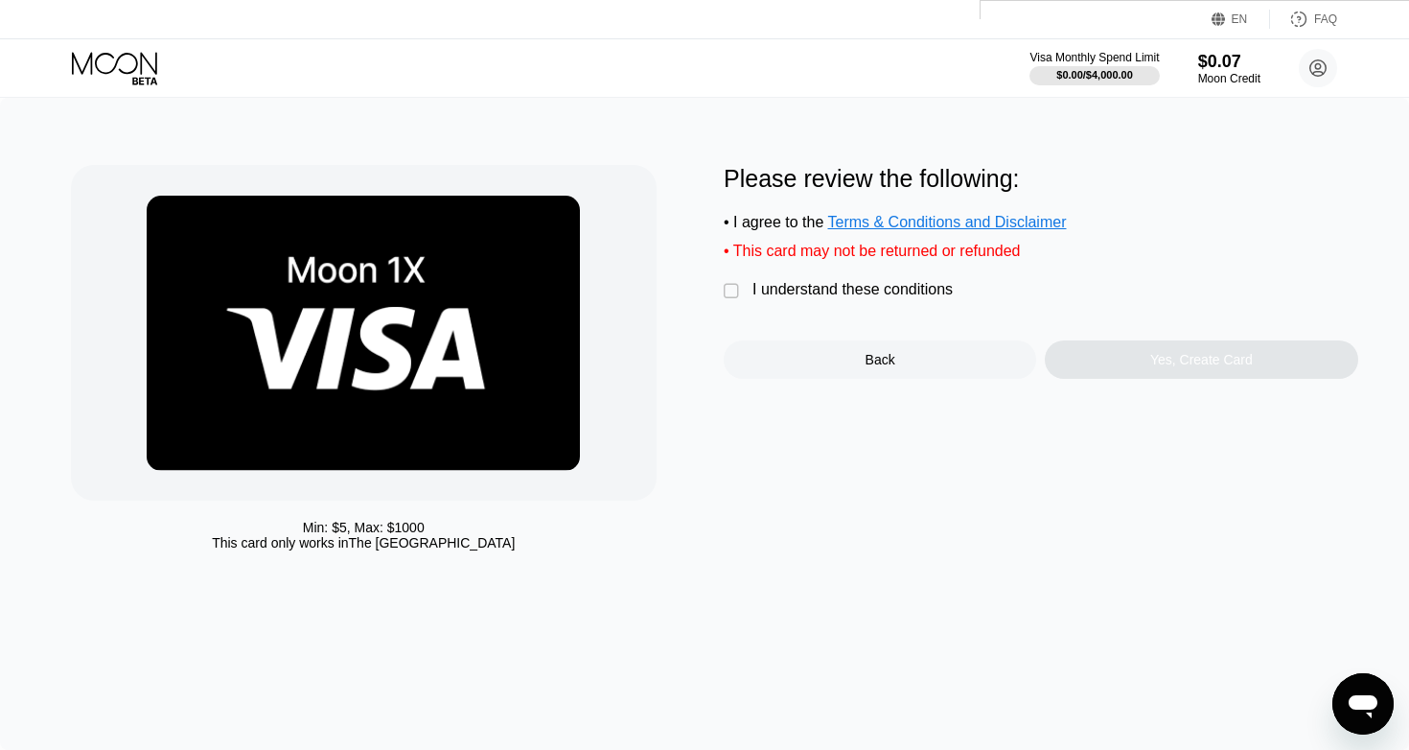
click at [792, 281] on div "Please review the following: • I agree to the Terms & Conditions and Disclaimer…" at bounding box center [1041, 272] width 635 height 214
click at [794, 292] on div "I understand these conditions" at bounding box center [852, 289] width 200 height 17
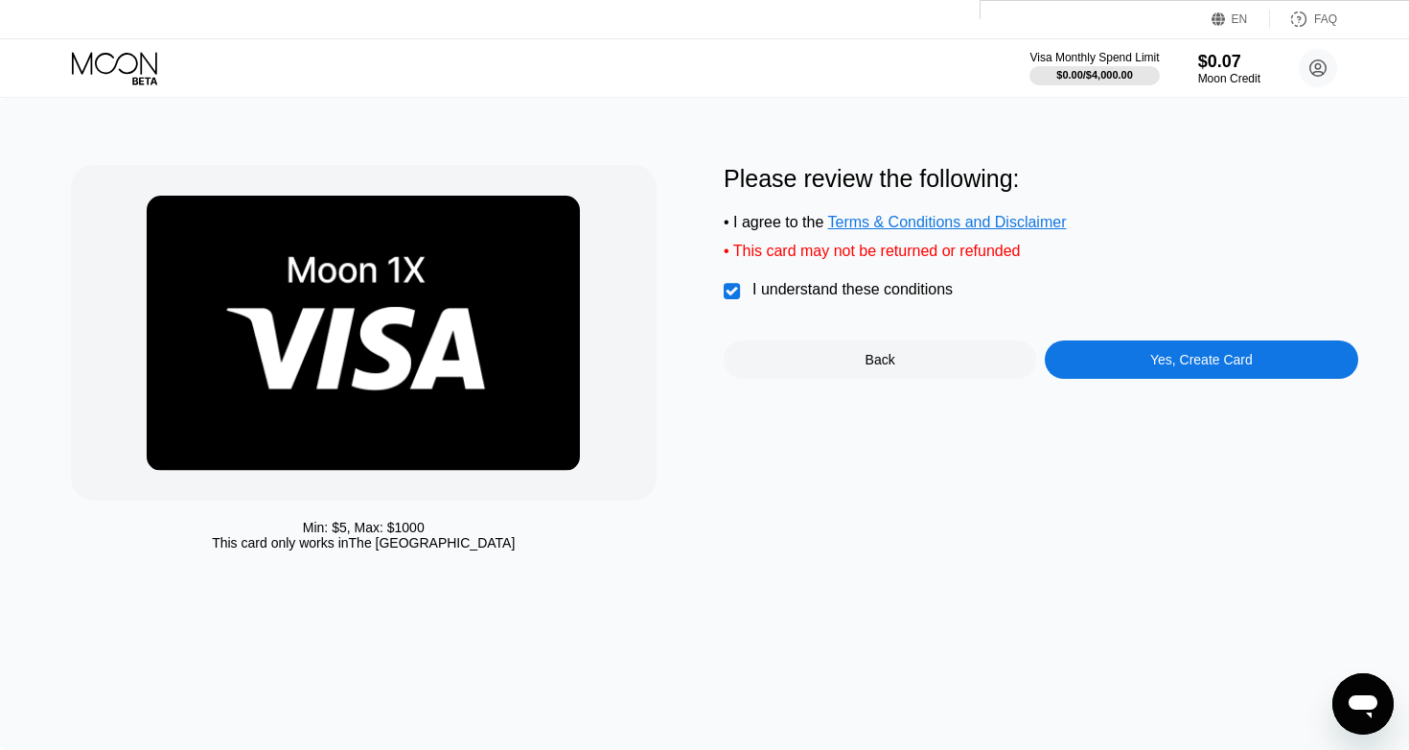
click at [1144, 360] on div "Yes, Create Card" at bounding box center [1201, 359] width 312 height 38
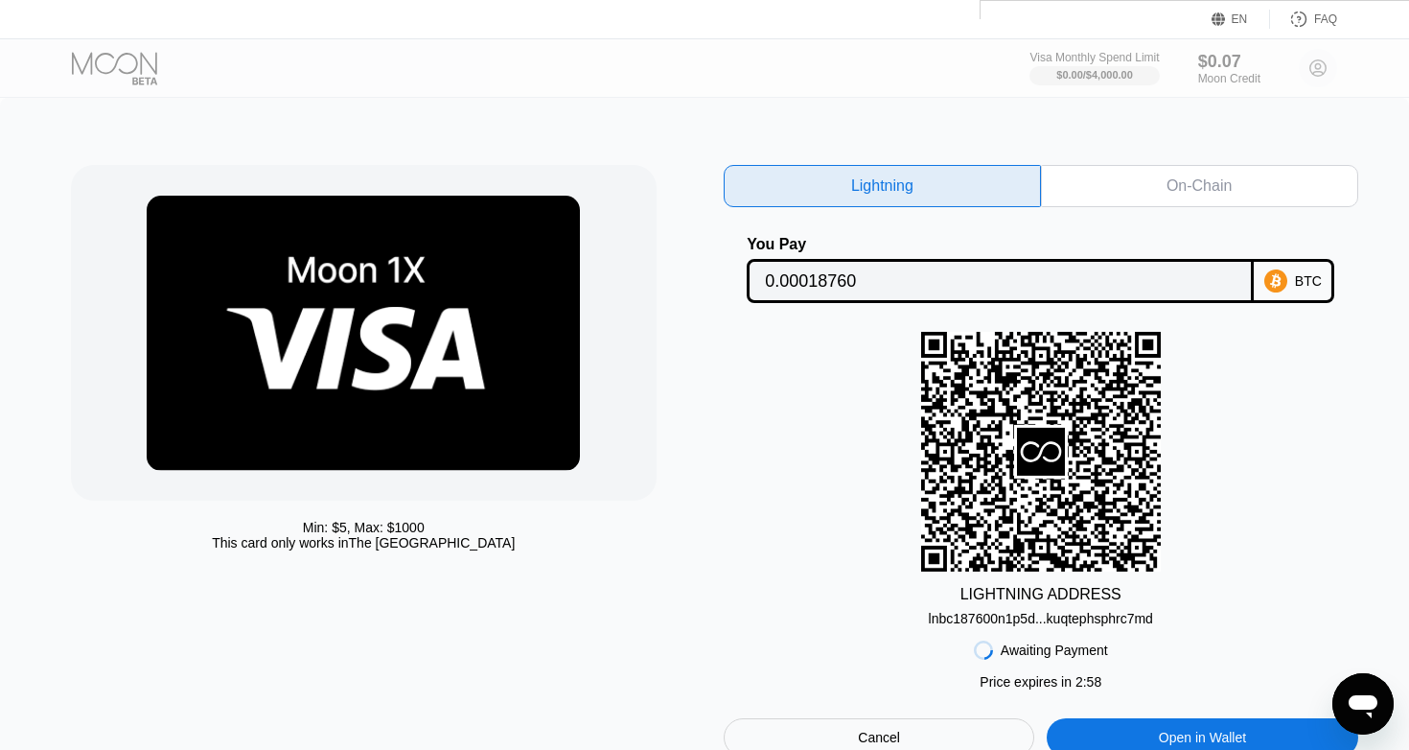
click at [1255, 176] on div "On-Chain" at bounding box center [1199, 186] width 317 height 42
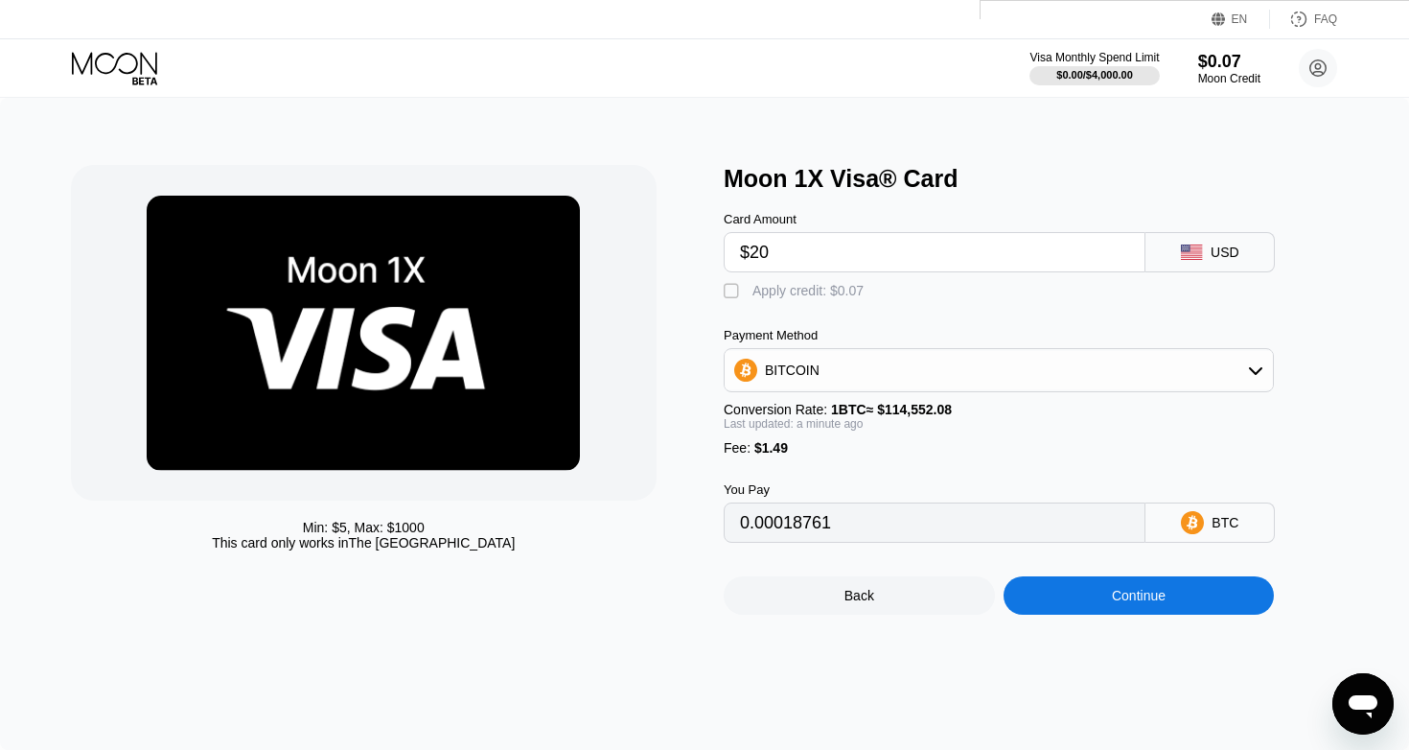
click at [786, 255] on input "$20" at bounding box center [934, 252] width 389 height 38
type input "$2"
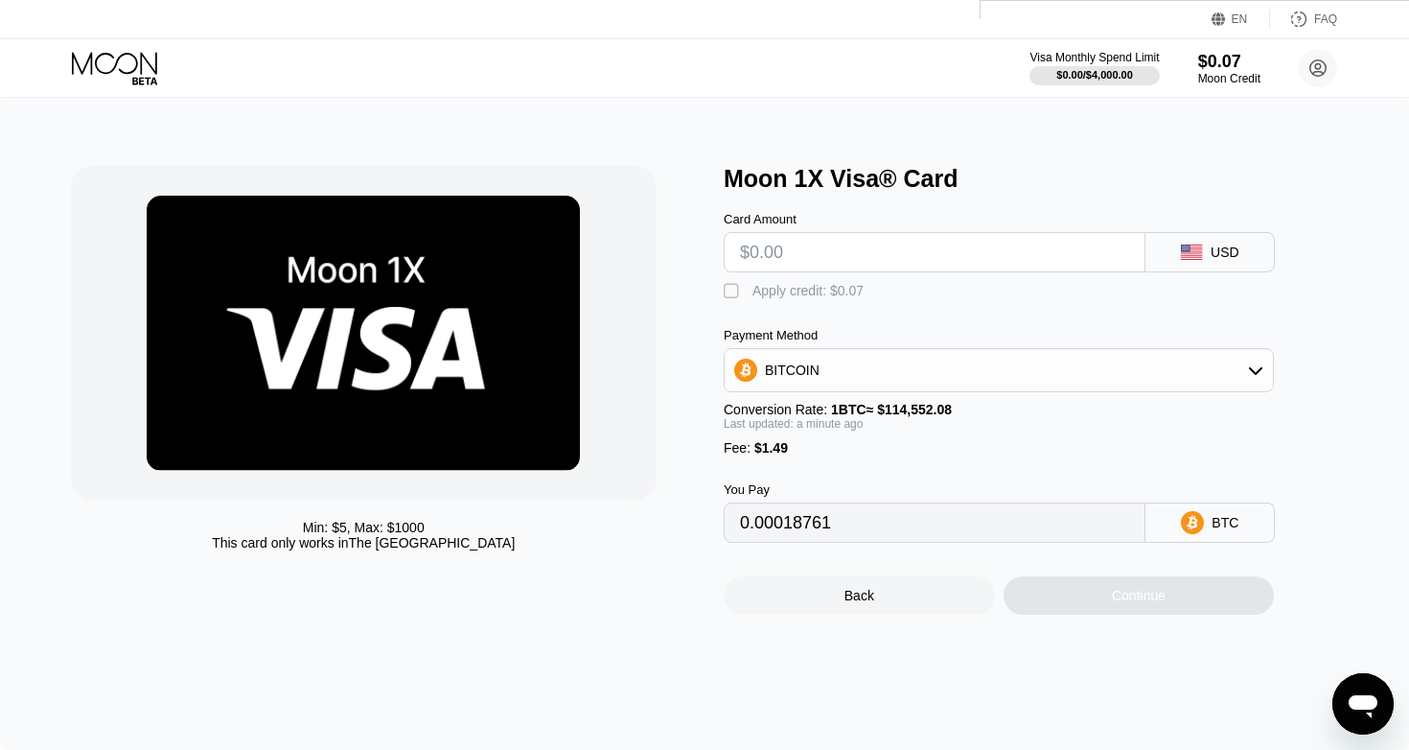
type input "0"
type input "$1"
type input "0.00002174"
type input "$19"
type input "0.00017888"
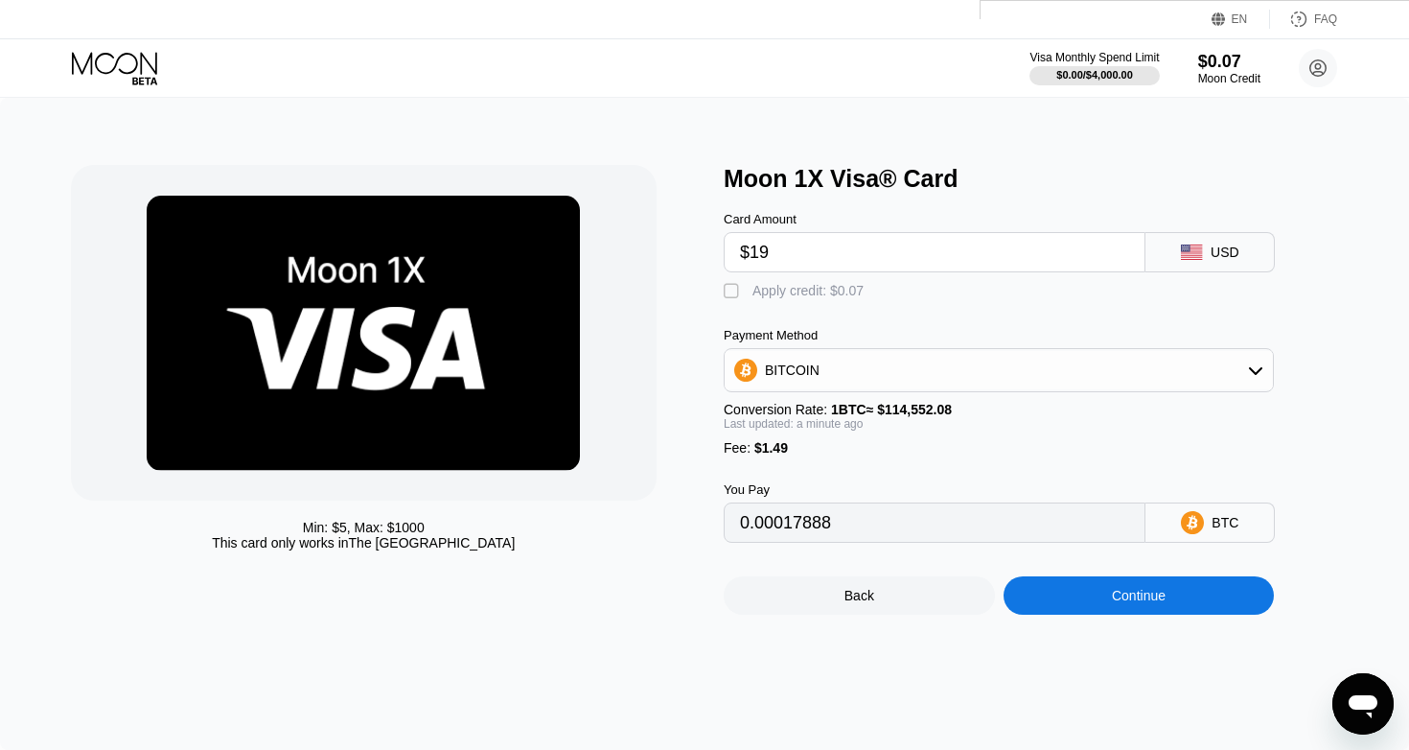
click at [1121, 605] on div "Continue" at bounding box center [1139, 595] width 271 height 38
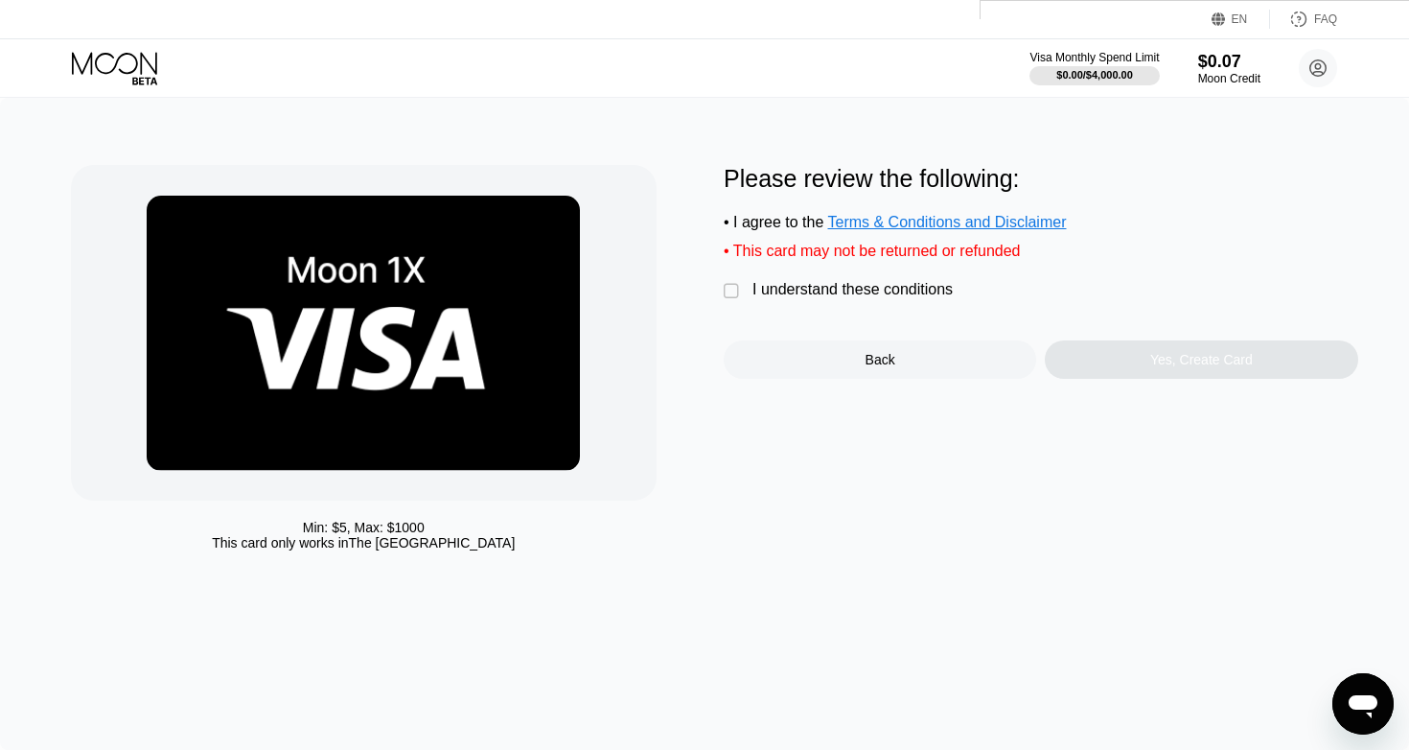
click at [821, 294] on div "I understand these conditions" at bounding box center [852, 289] width 200 height 17
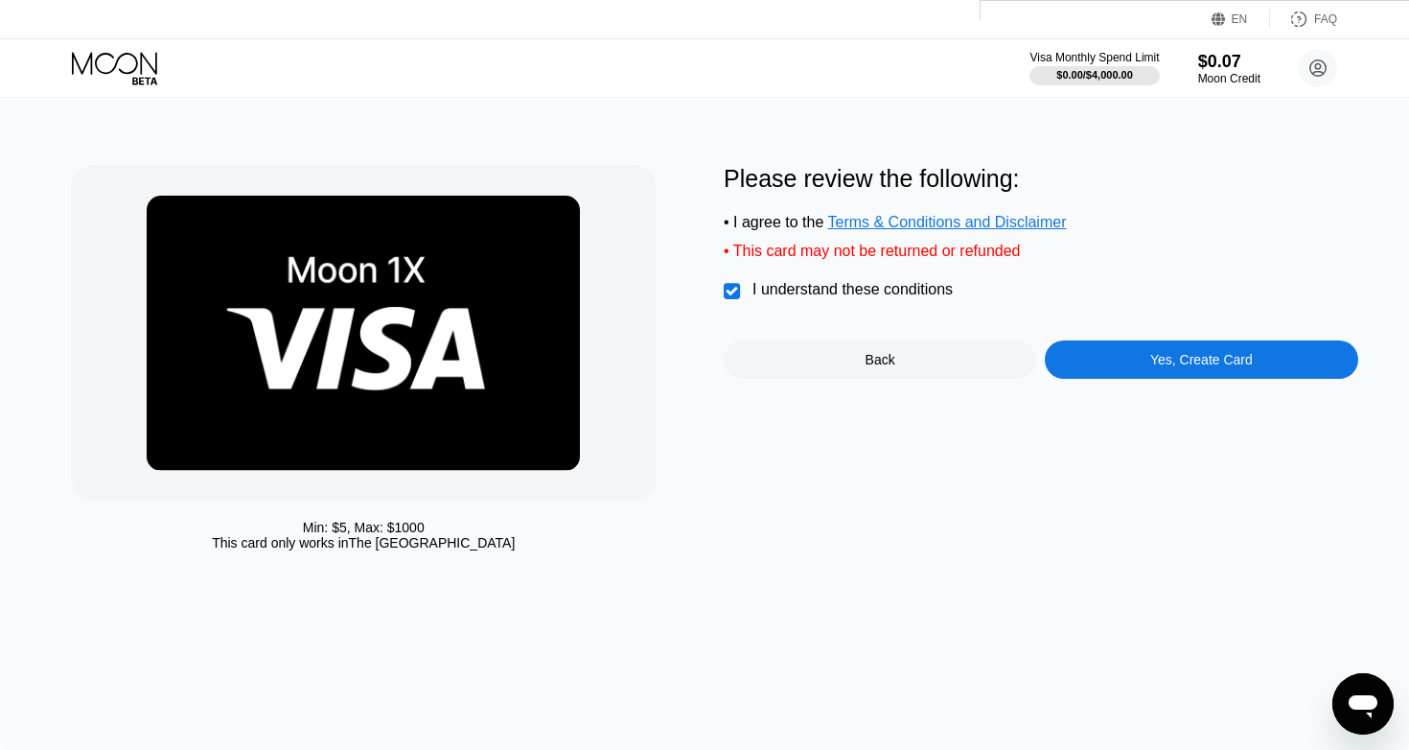
click at [1154, 362] on div "Yes, Create Card" at bounding box center [1201, 359] width 103 height 15
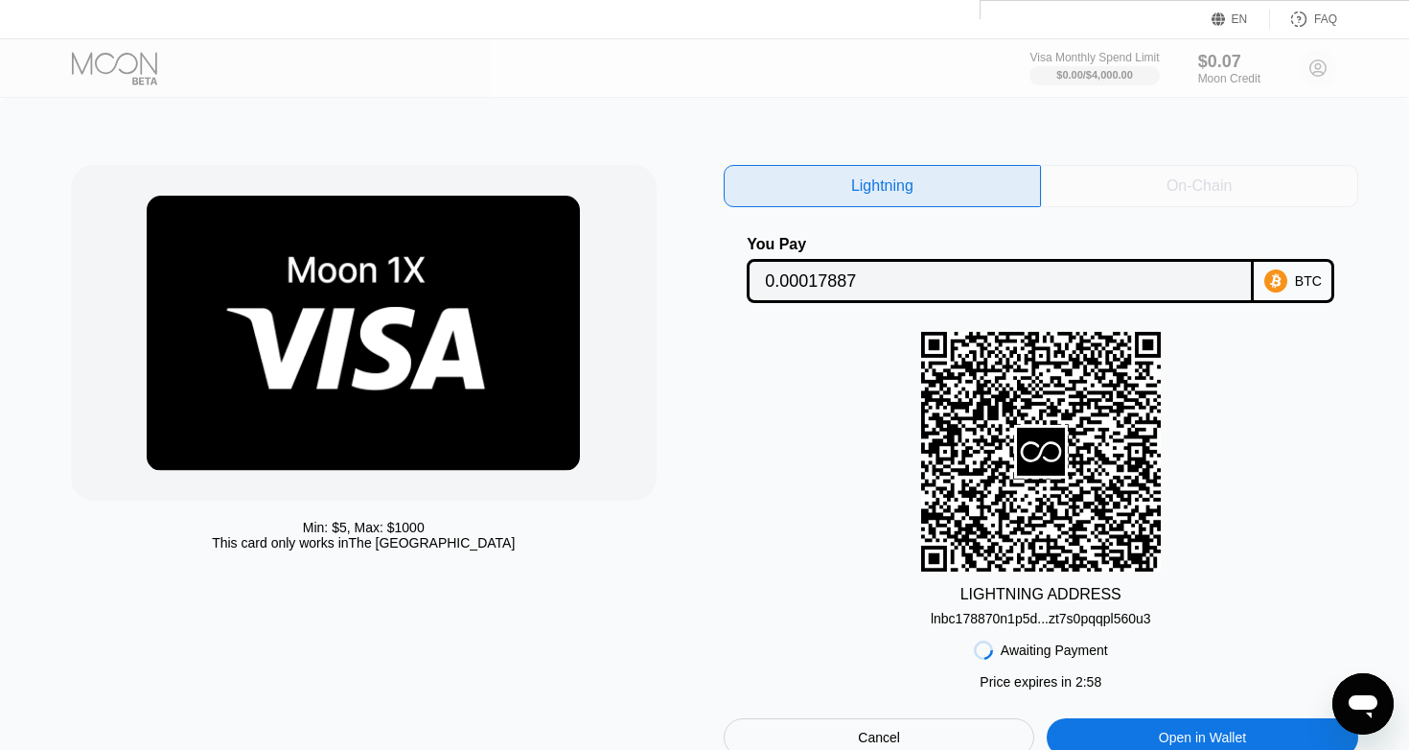
click at [1166, 199] on div "On-Chain" at bounding box center [1199, 186] width 317 height 42
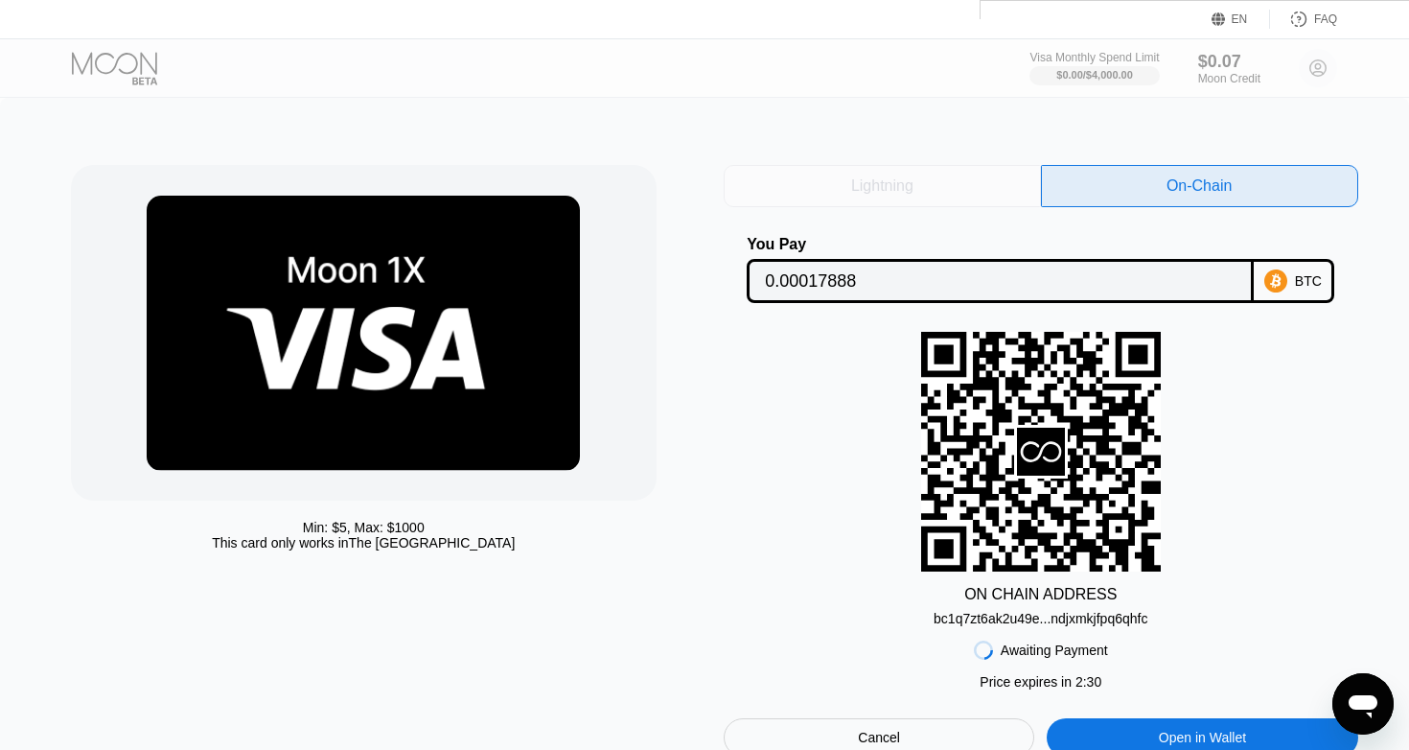
click at [969, 192] on div "Lightning" at bounding box center [882, 186] width 317 height 42
type input "0.00017887"
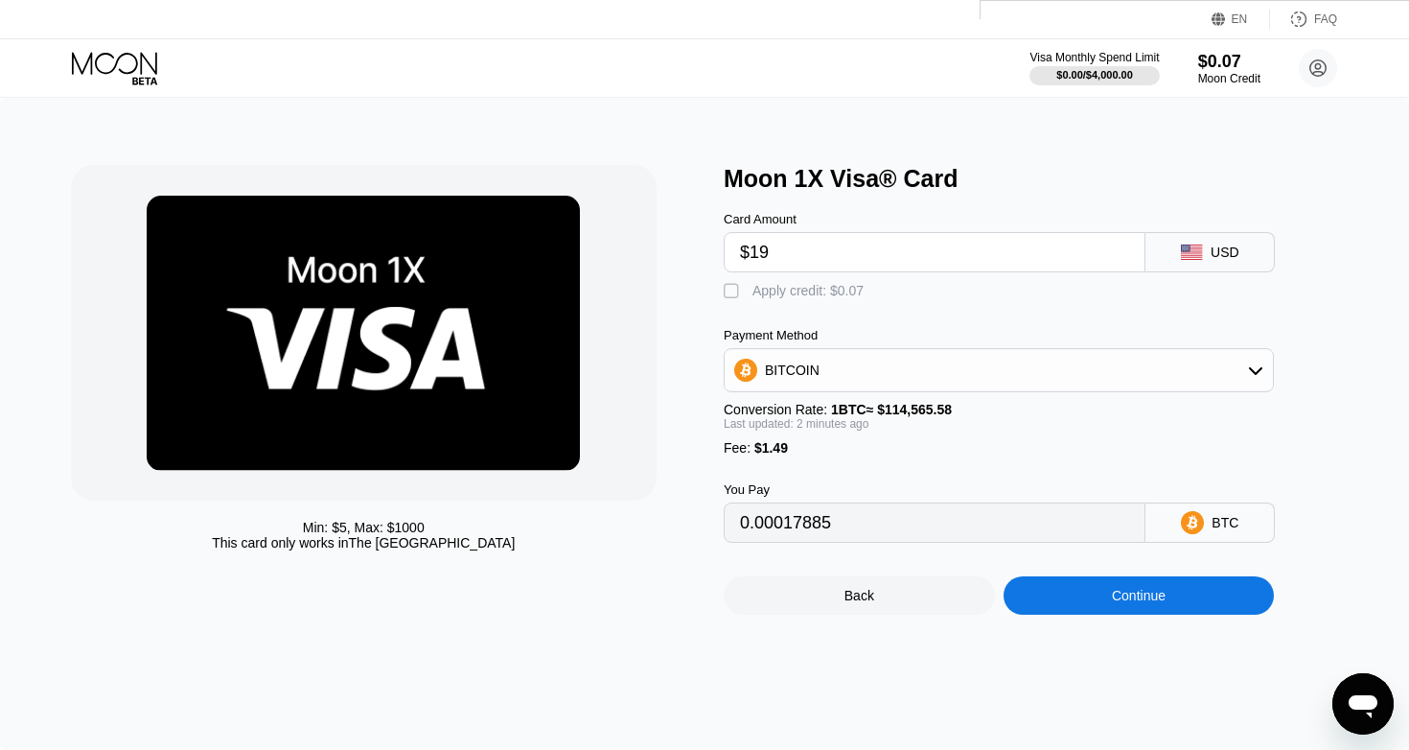
click at [819, 247] on input "$19" at bounding box center [934, 252] width 389 height 38
type input "$1"
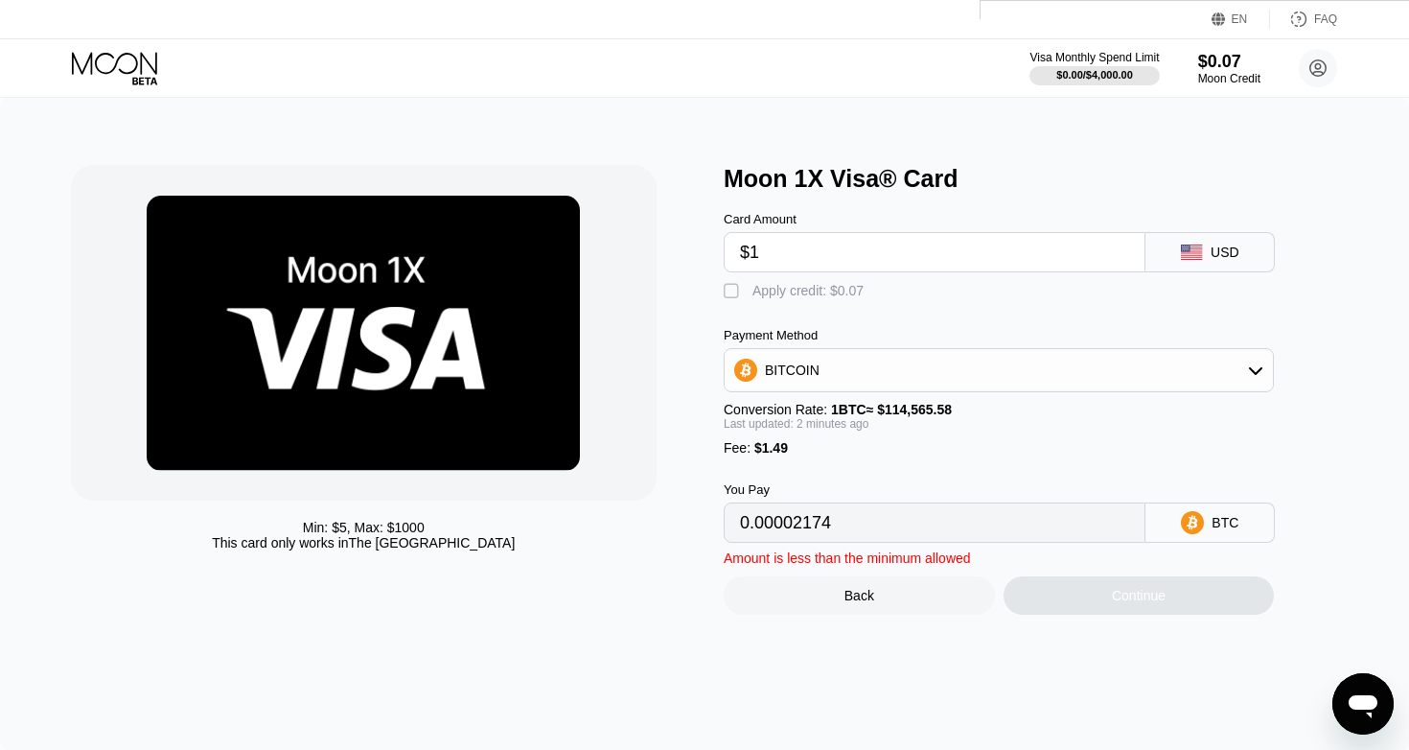
type input "0.00002174"
type input "0"
type input "$2"
type input "0.00003047"
type input "$24"
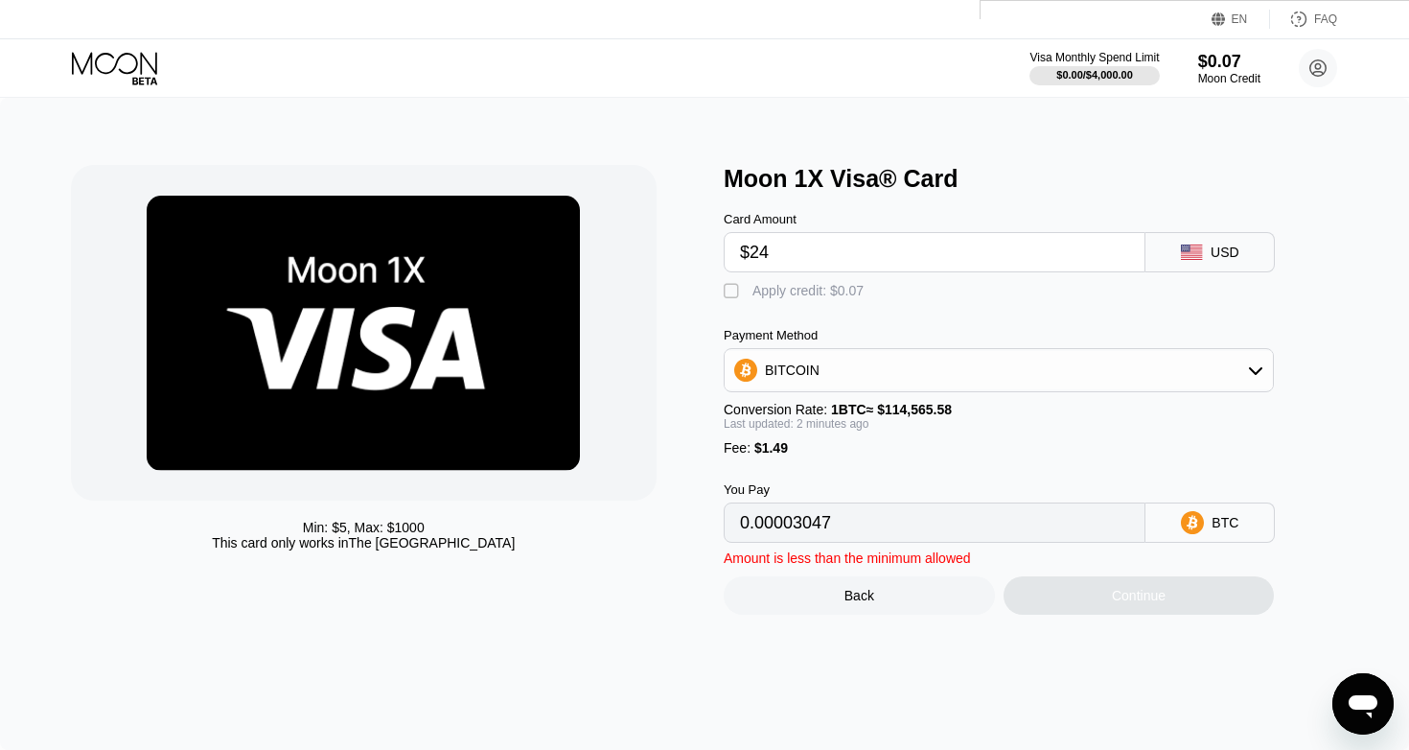
type input "0.00022250"
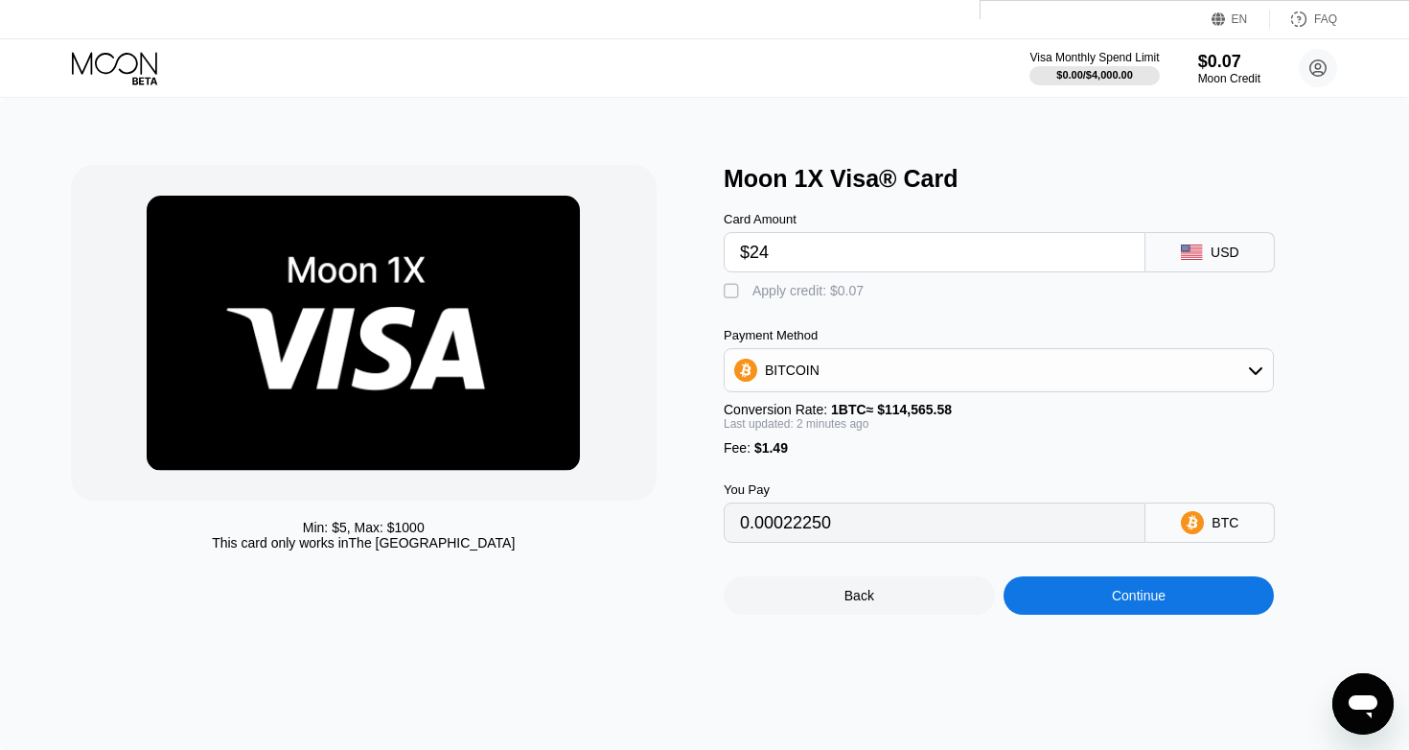
type input "$2"
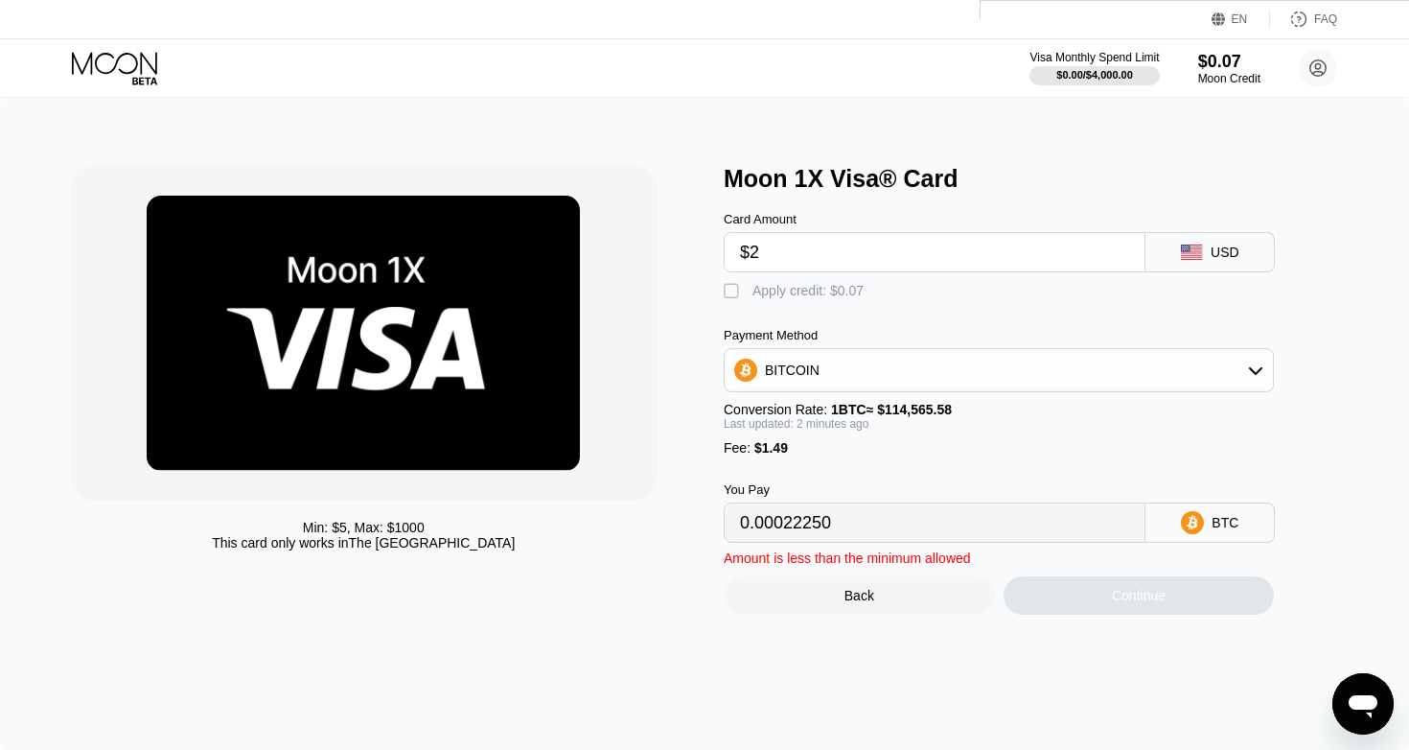
type input "0.00003047"
type input "$20"
type input "0.00018758"
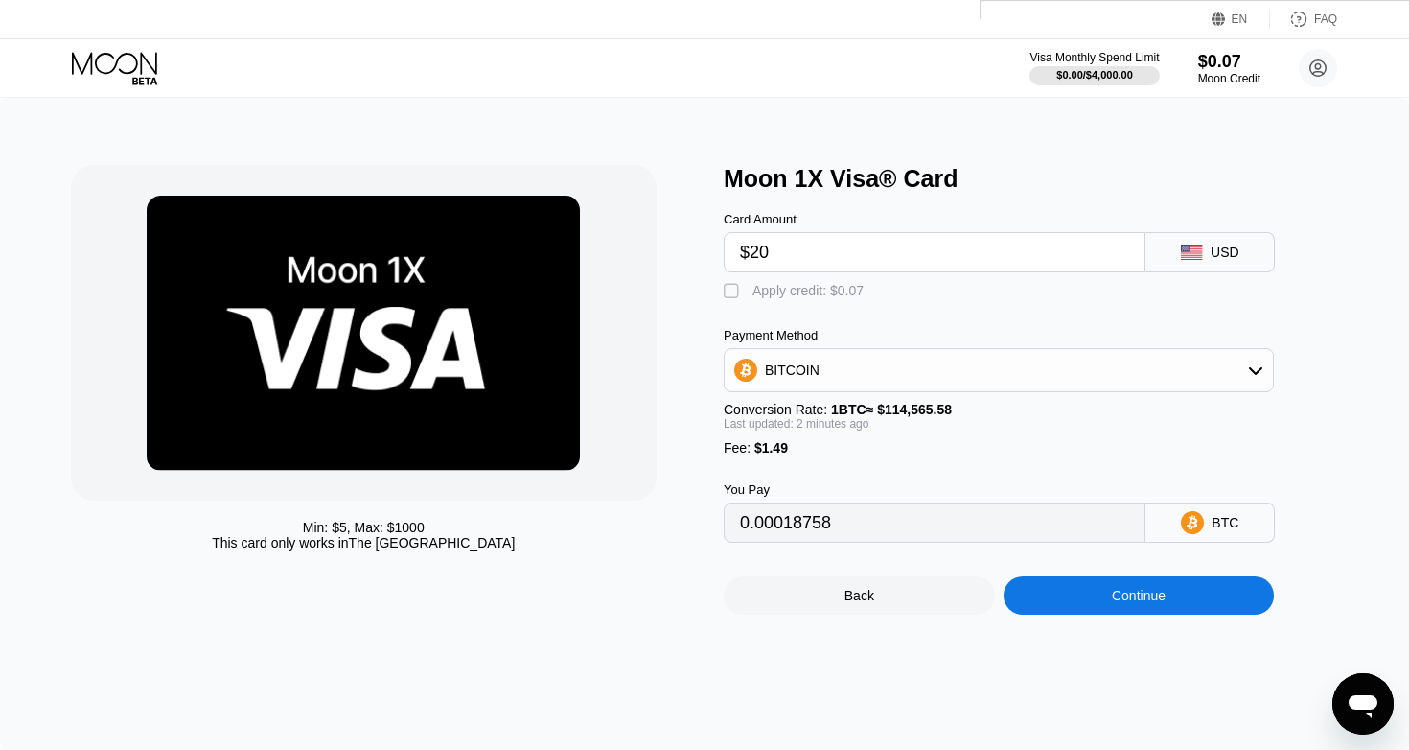
type input "$20"
click at [1160, 580] on div "Continue" at bounding box center [1139, 595] width 271 height 38
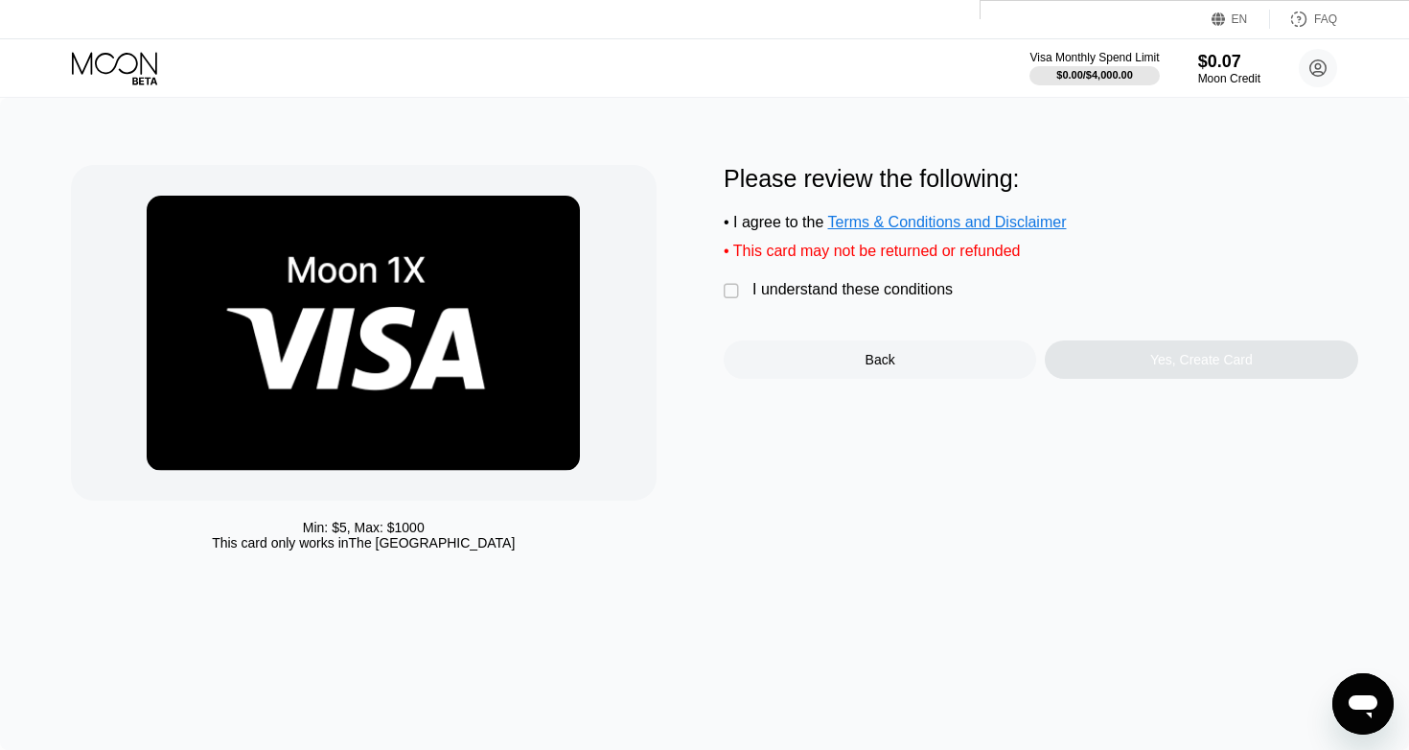
click at [793, 291] on div "I understand these conditions" at bounding box center [852, 289] width 200 height 17
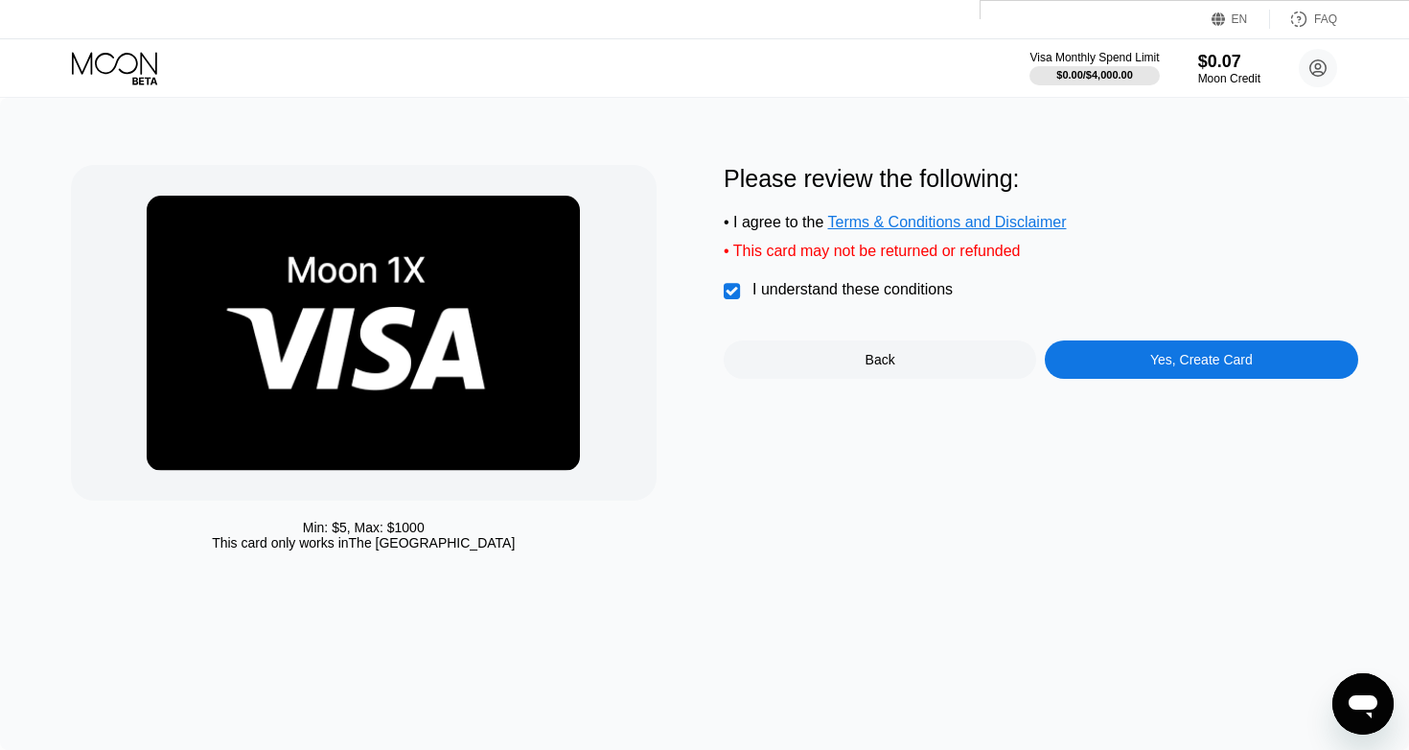
click at [1142, 371] on div "Yes, Create Card" at bounding box center [1201, 359] width 312 height 38
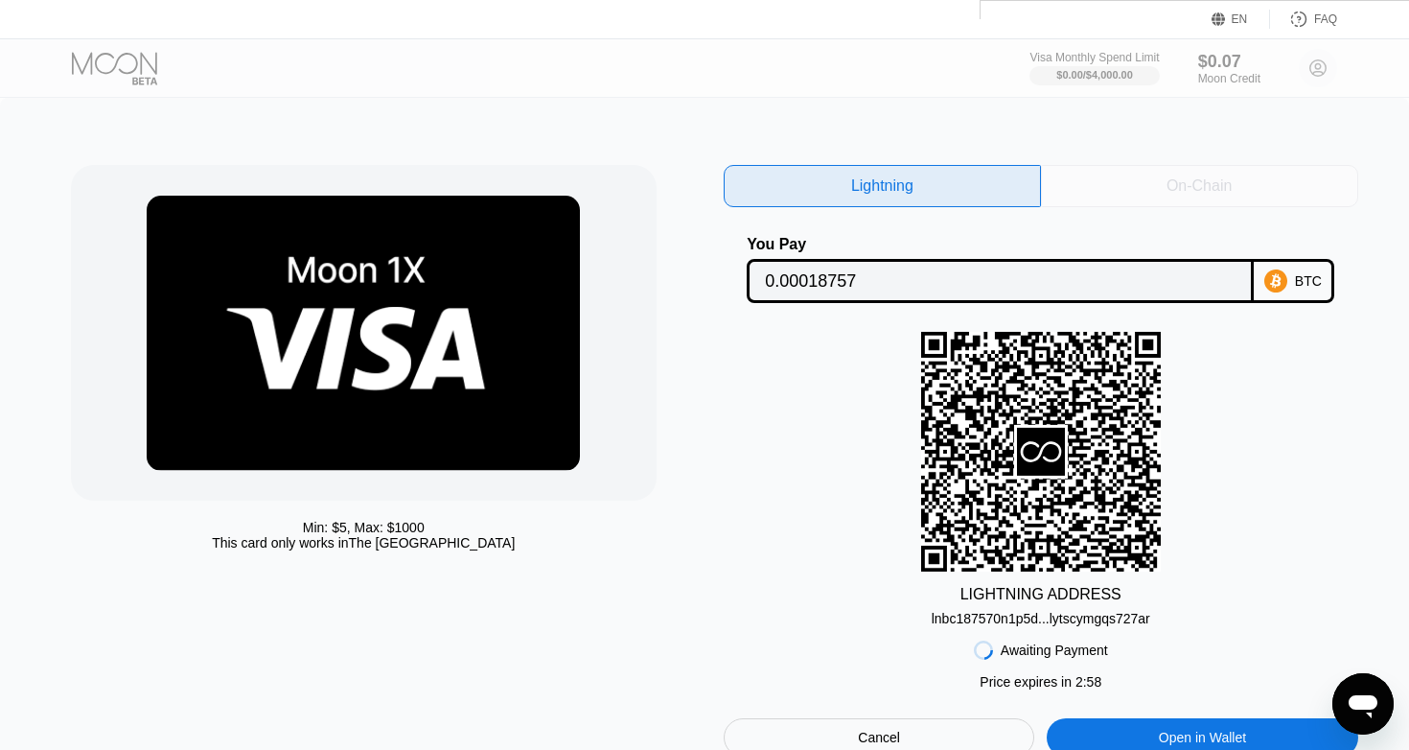
click at [1248, 169] on div "On-Chain" at bounding box center [1199, 186] width 317 height 42
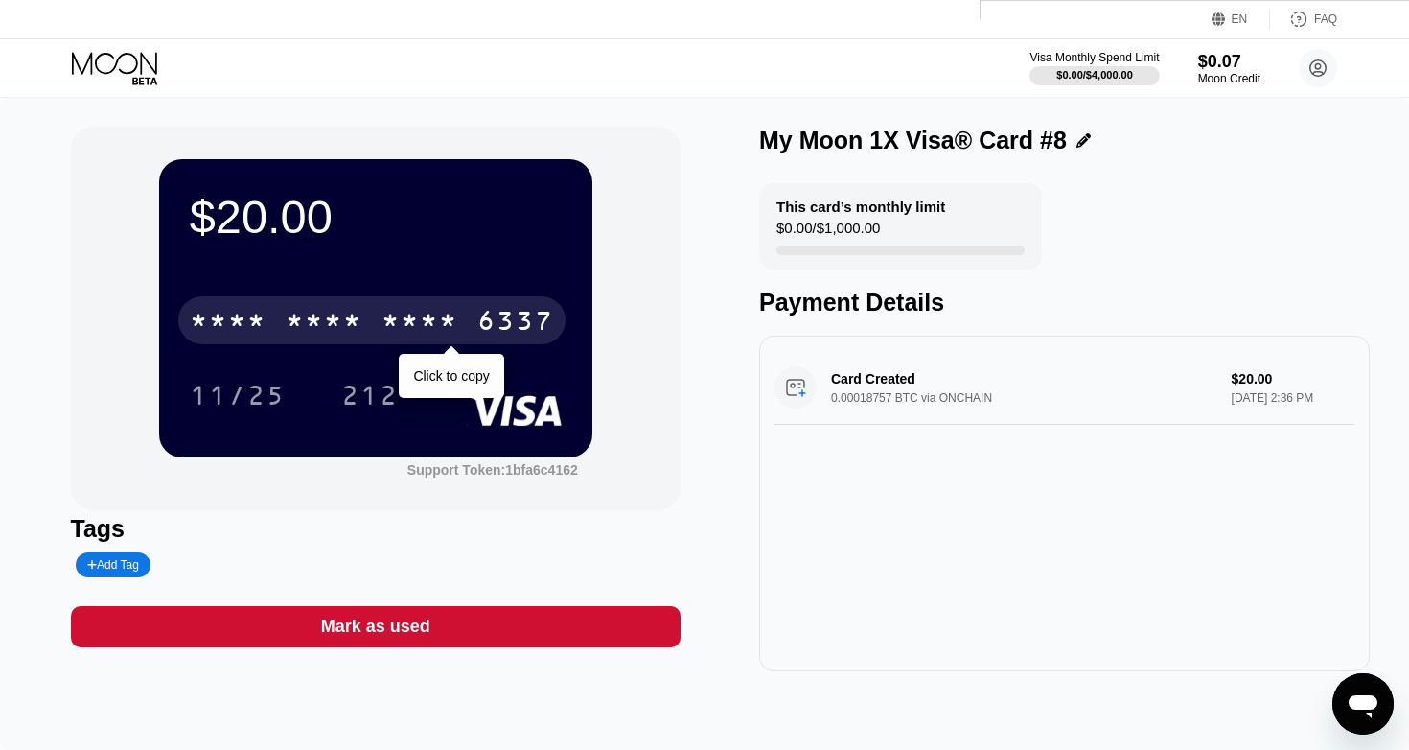
click at [484, 329] on div "6337" at bounding box center [515, 323] width 77 height 31
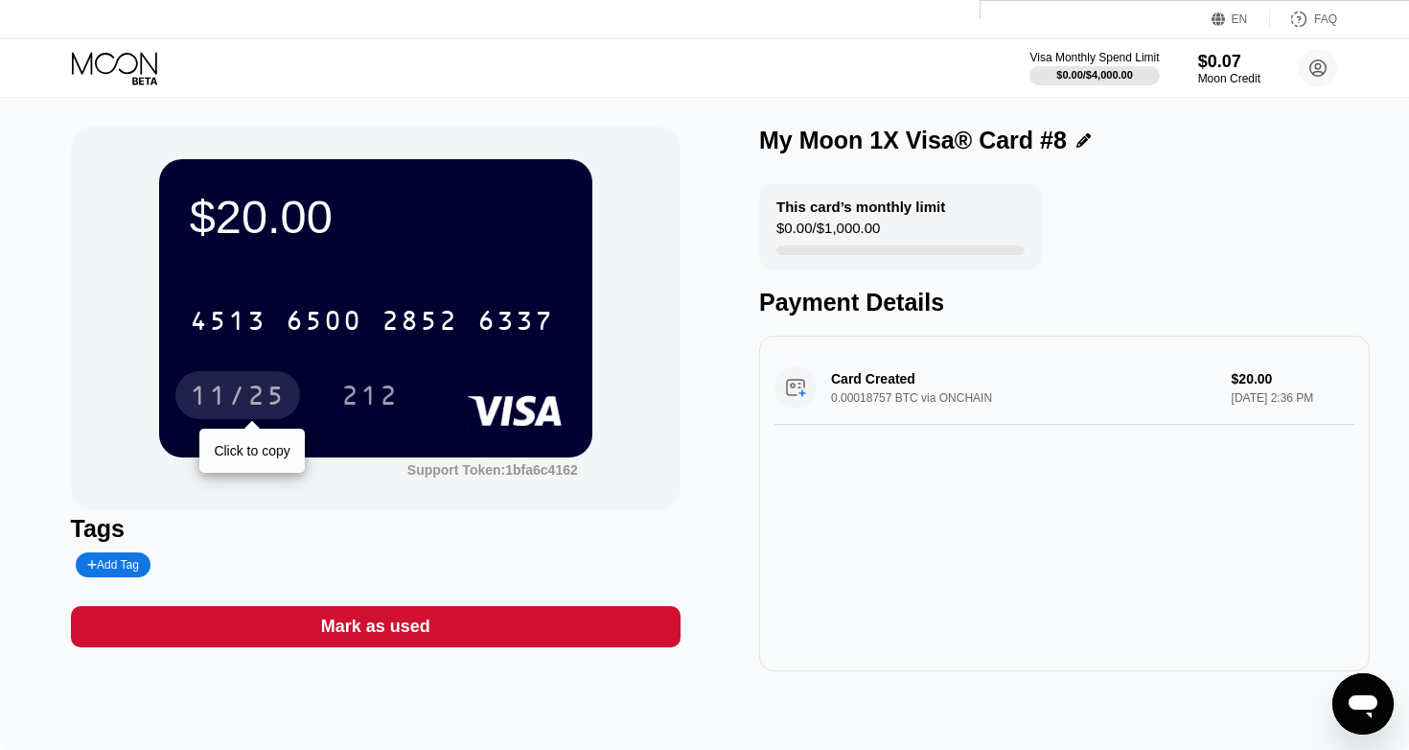
click at [287, 391] on div "11/25" at bounding box center [237, 395] width 125 height 48
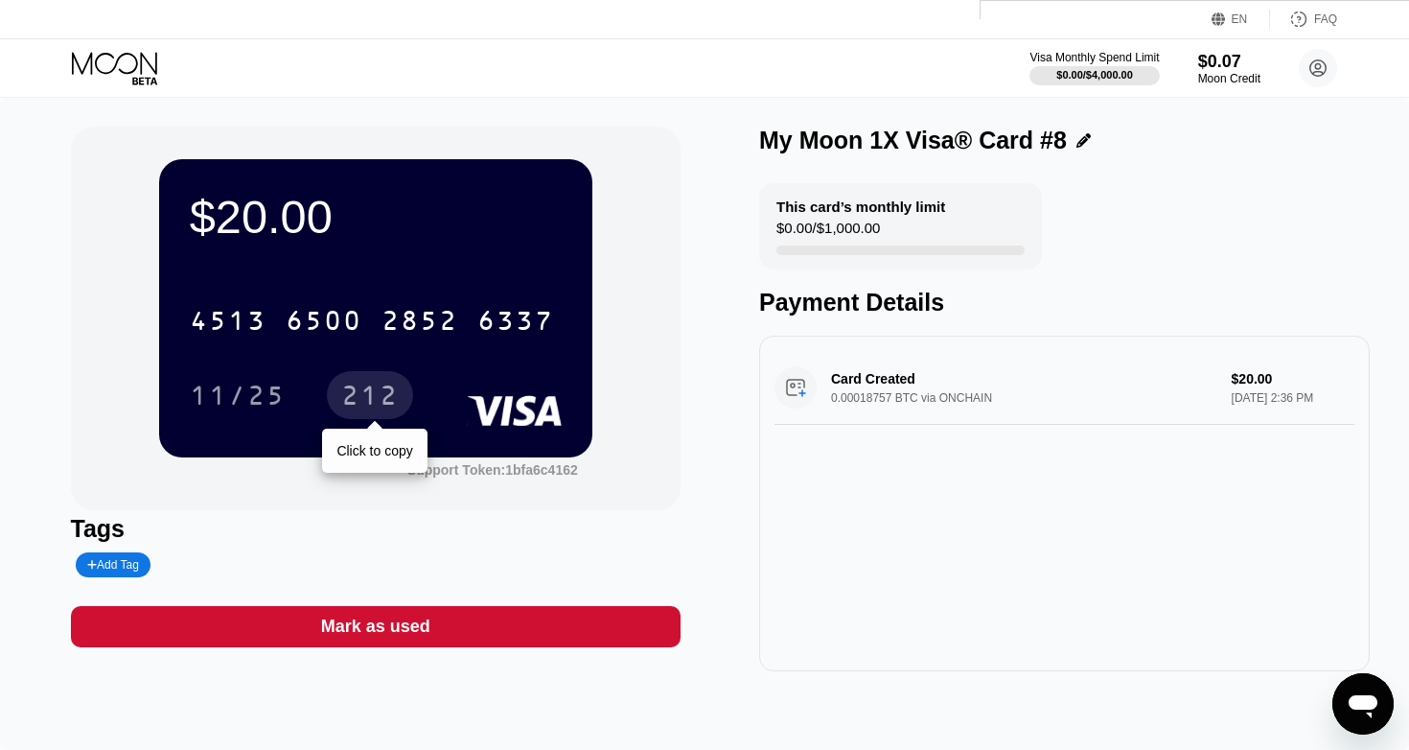
click at [352, 398] on div "212" at bounding box center [370, 397] width 58 height 31
click at [820, 68] on div "Visa Monthly Spend Limit $0.00 / $4,000.00 $0.07 Moon Credit Nasurudeen [PERSON…" at bounding box center [704, 68] width 1409 height 58
